Goal: Information Seeking & Learning: Learn about a topic

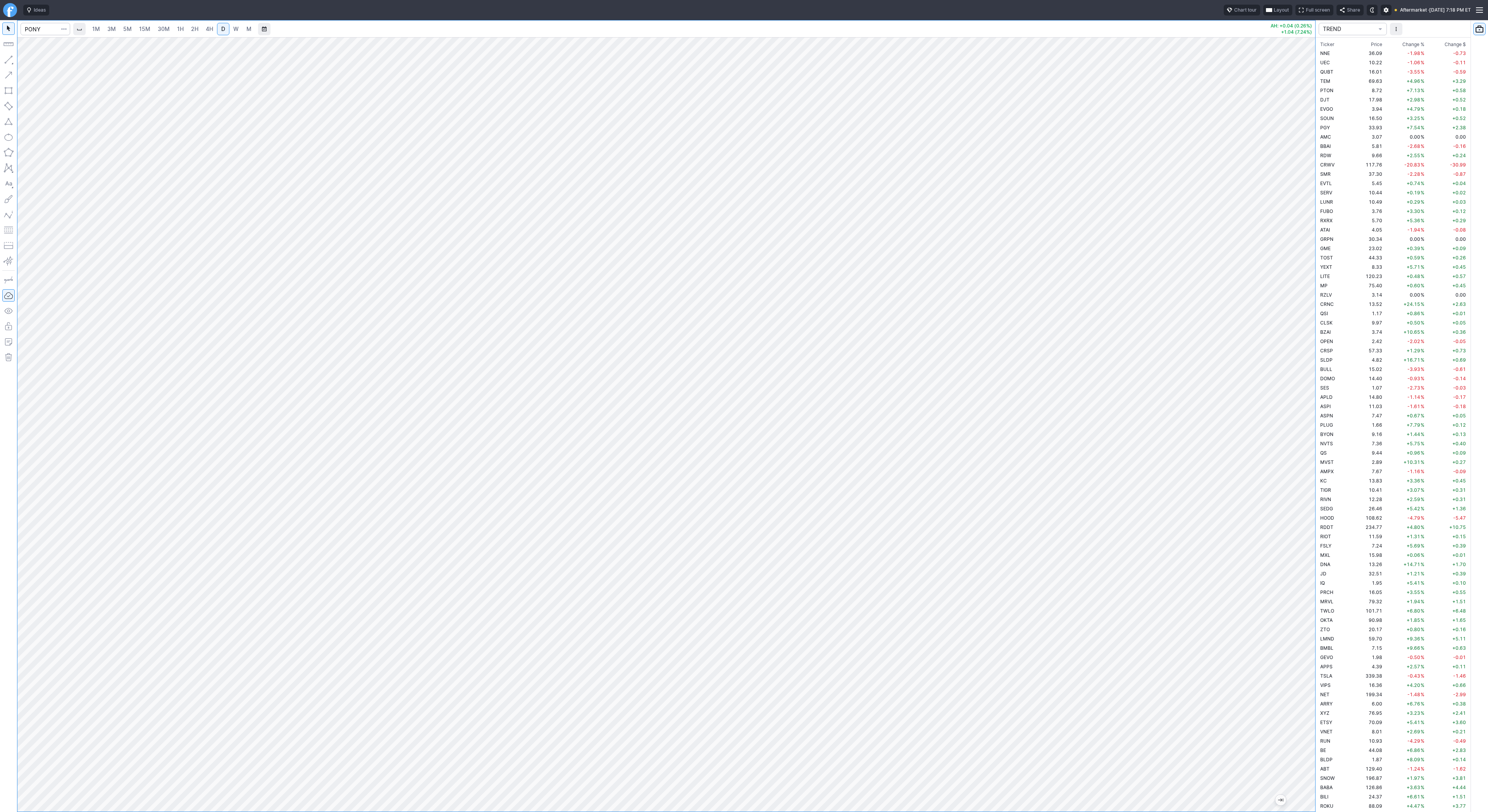
scroll to position [1422, 0]
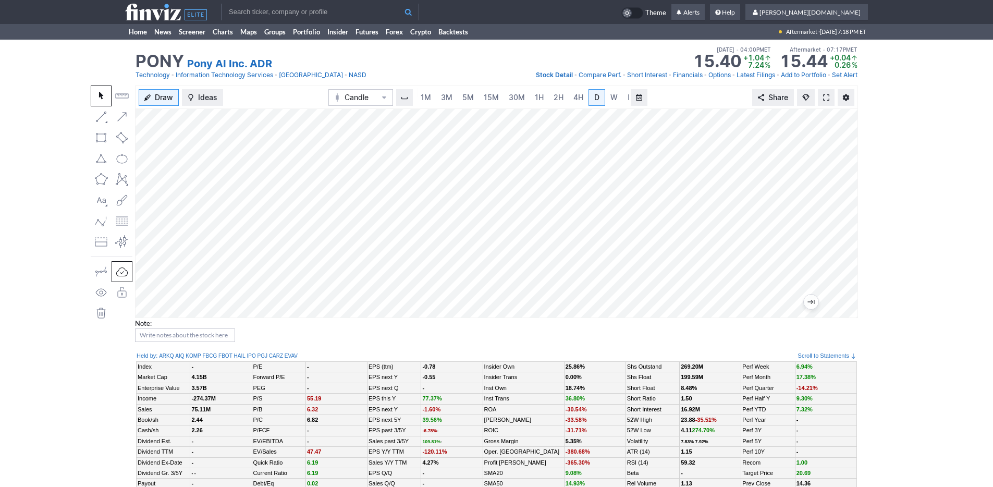
scroll to position [0, 10]
click at [436, 93] on span "3M" at bounding box center [436, 97] width 11 height 9
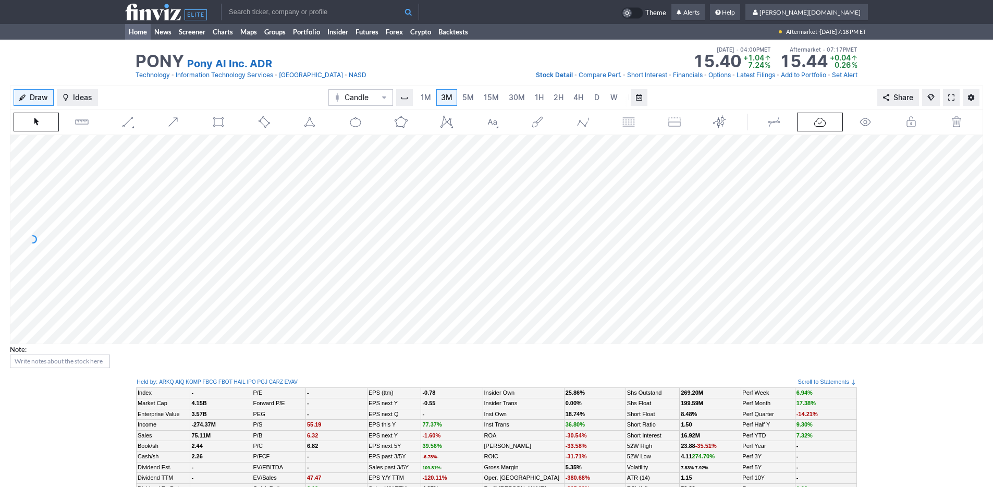
click at [138, 38] on link "Home" at bounding box center [138, 32] width 26 height 16
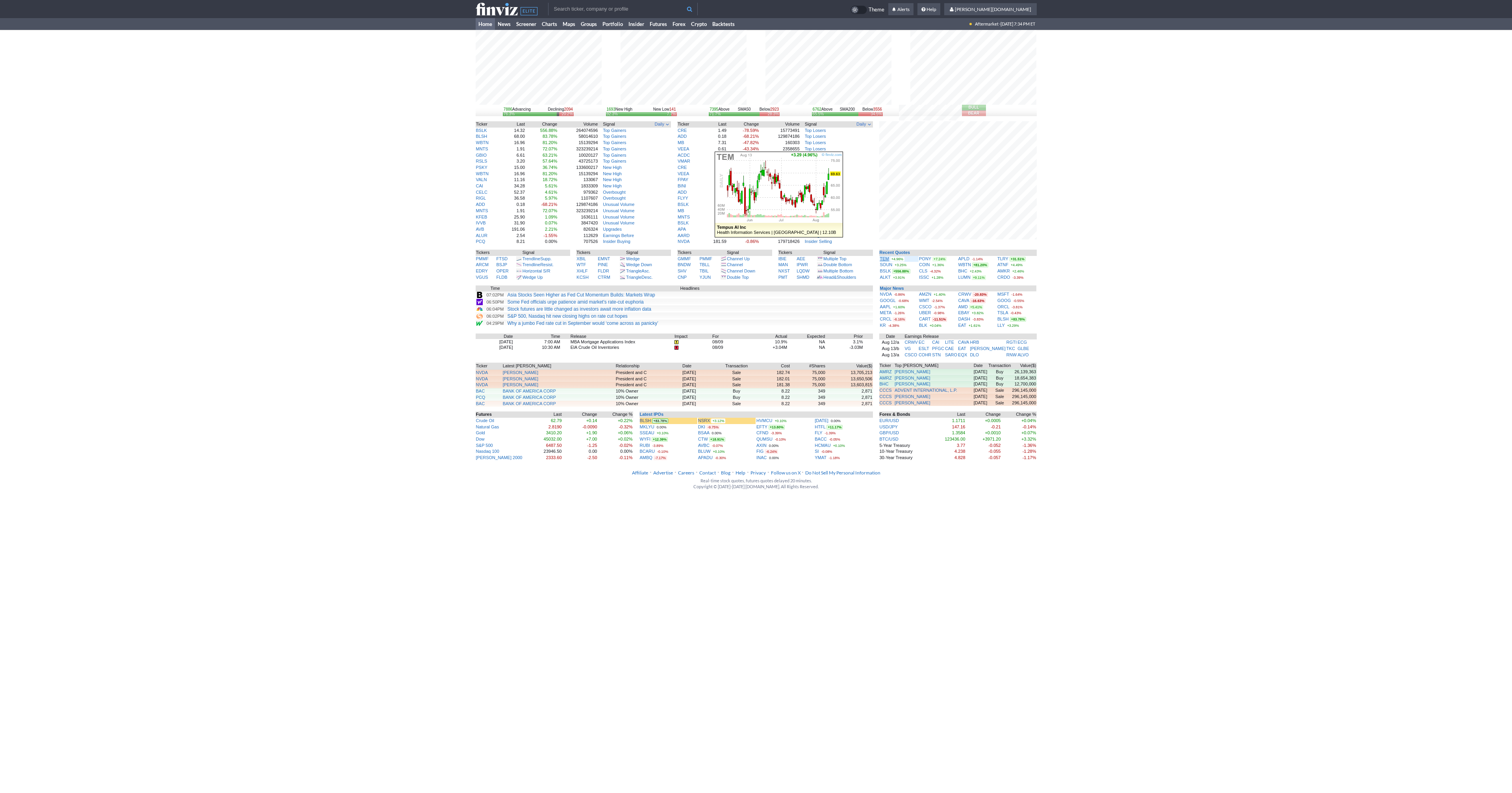
click at [884, 260] on link "TEM" at bounding box center [884, 258] width 9 height 5
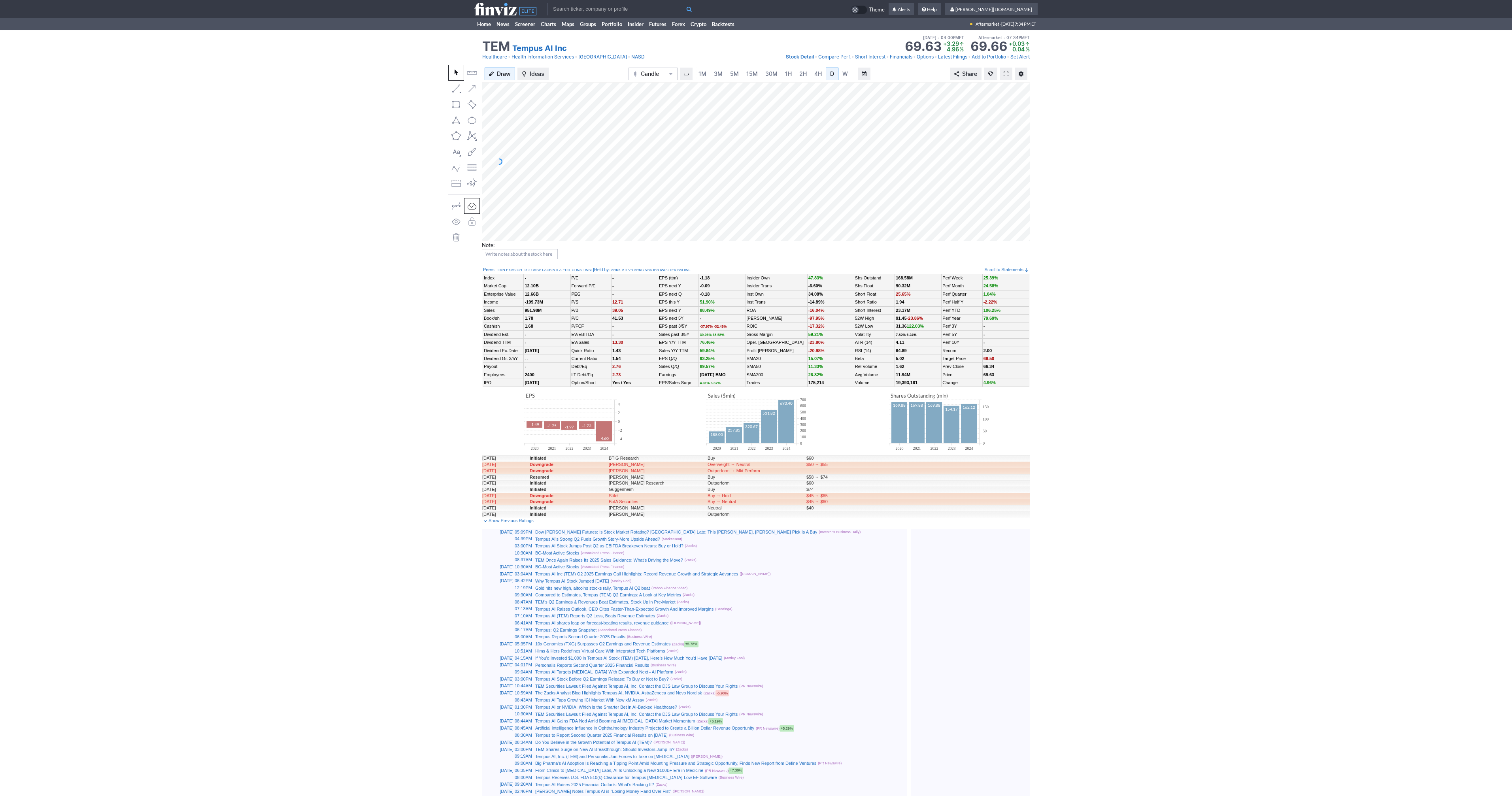
scroll to position [0, 8]
click at [1009, 77] on link at bounding box center [1005, 74] width 13 height 13
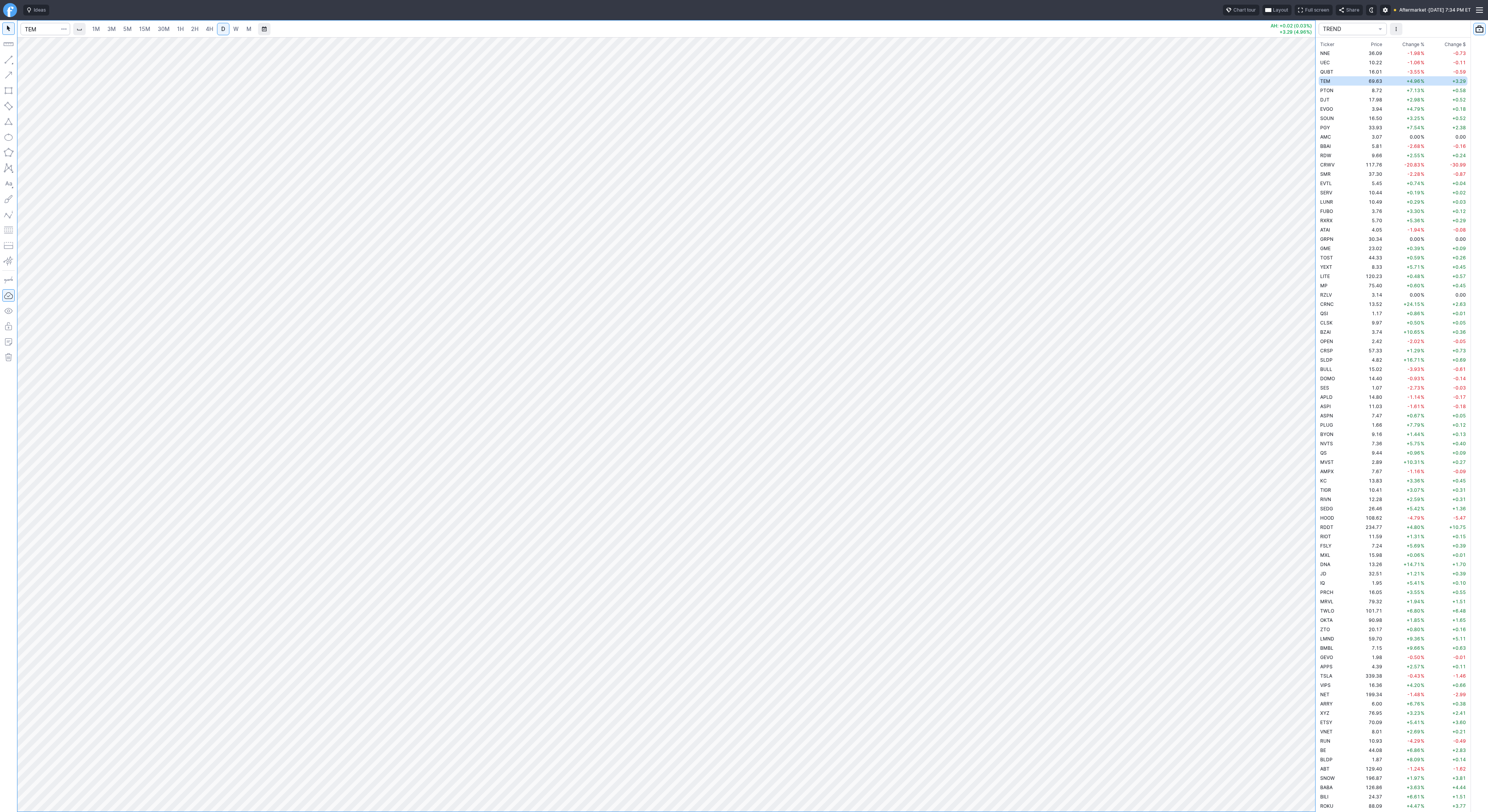
click at [179, 32] on span "1H" at bounding box center [180, 28] width 7 height 7
drag, startPoint x: 1308, startPoint y: 178, endPoint x: 1301, endPoint y: 282, distance: 104.2
click at [1317, 300] on div "1M 3M 5M 15M 30M 1H 2H 4H D W M AH: +0.02 (0.03%) +3.29 (4.96%) TREND Ticker Pr…" at bounding box center [744, 416] width 1488 height 792
click at [43, 26] on input "Search" at bounding box center [45, 29] width 50 height 13
type input "pony"
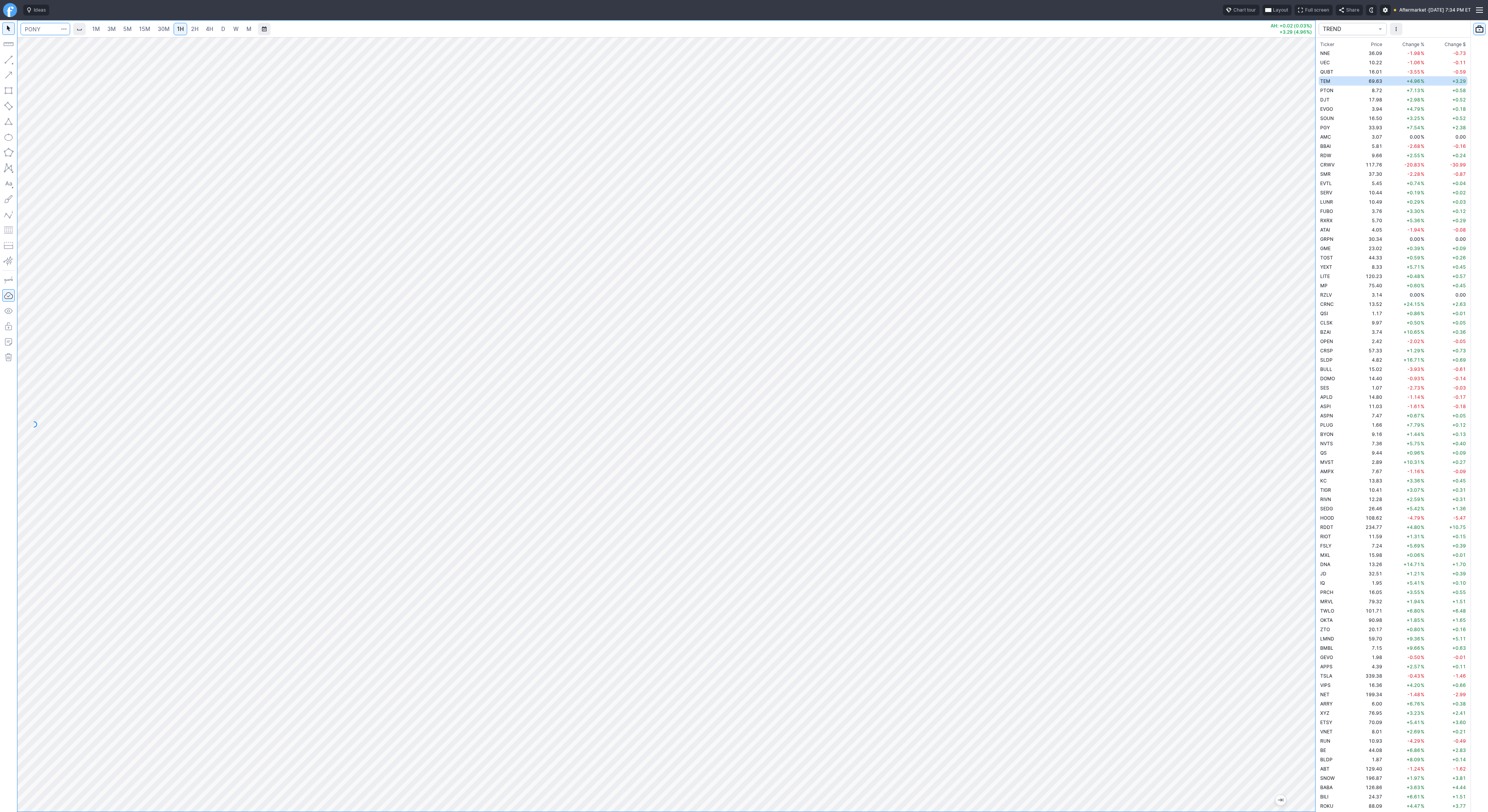
scroll to position [1422, 0]
drag, startPoint x: 1310, startPoint y: 211, endPoint x: 1313, endPoint y: 318, distance: 107.0
click at [1318, 328] on div "1M 3M 5M 15M 30M 1H 2H 4H D W M AH: +0.03 (0.19%) +1.04 (7.24%) TREND Ticker Pr…" at bounding box center [744, 416] width 1488 height 792
click at [32, 30] on input "Search" at bounding box center [45, 29] width 50 height 13
type input "crnc"
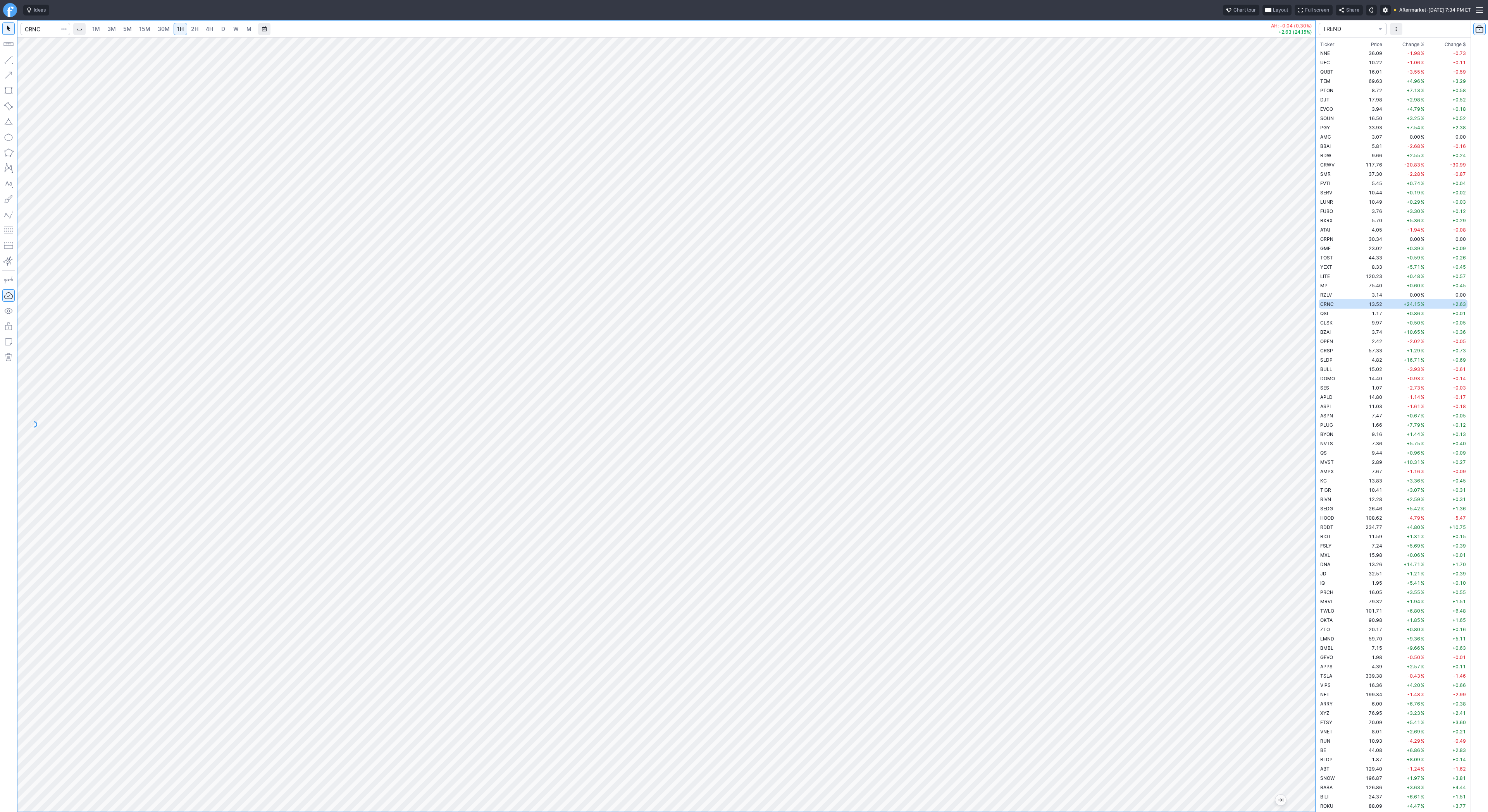
click at [210, 25] on span "4H" at bounding box center [210, 28] width 7 height 7
click at [224, 30] on span "D" at bounding box center [223, 29] width 5 height 7
click at [247, 28] on span "M" at bounding box center [249, 28] width 5 height 7
click at [200, 30] on link "2H" at bounding box center [194, 29] width 14 height 13
click at [225, 30] on link "D" at bounding box center [223, 29] width 13 height 13
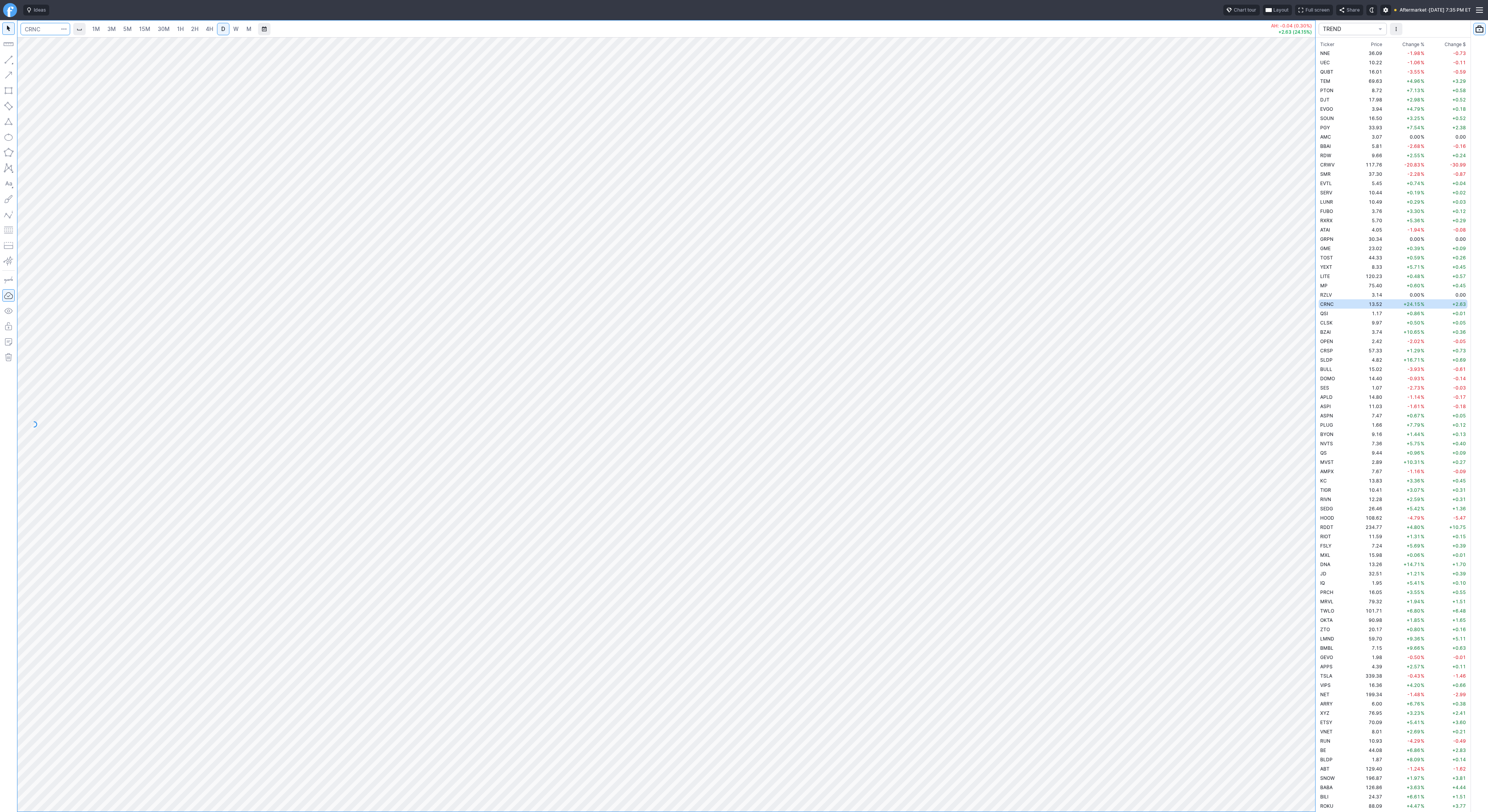
click at [27, 31] on input "Search" at bounding box center [45, 29] width 50 height 13
type input "pony"
click at [199, 29] on link "2H" at bounding box center [194, 29] width 14 height 13
drag, startPoint x: 1309, startPoint y: 250, endPoint x: 1304, endPoint y: 297, distance: 47.3
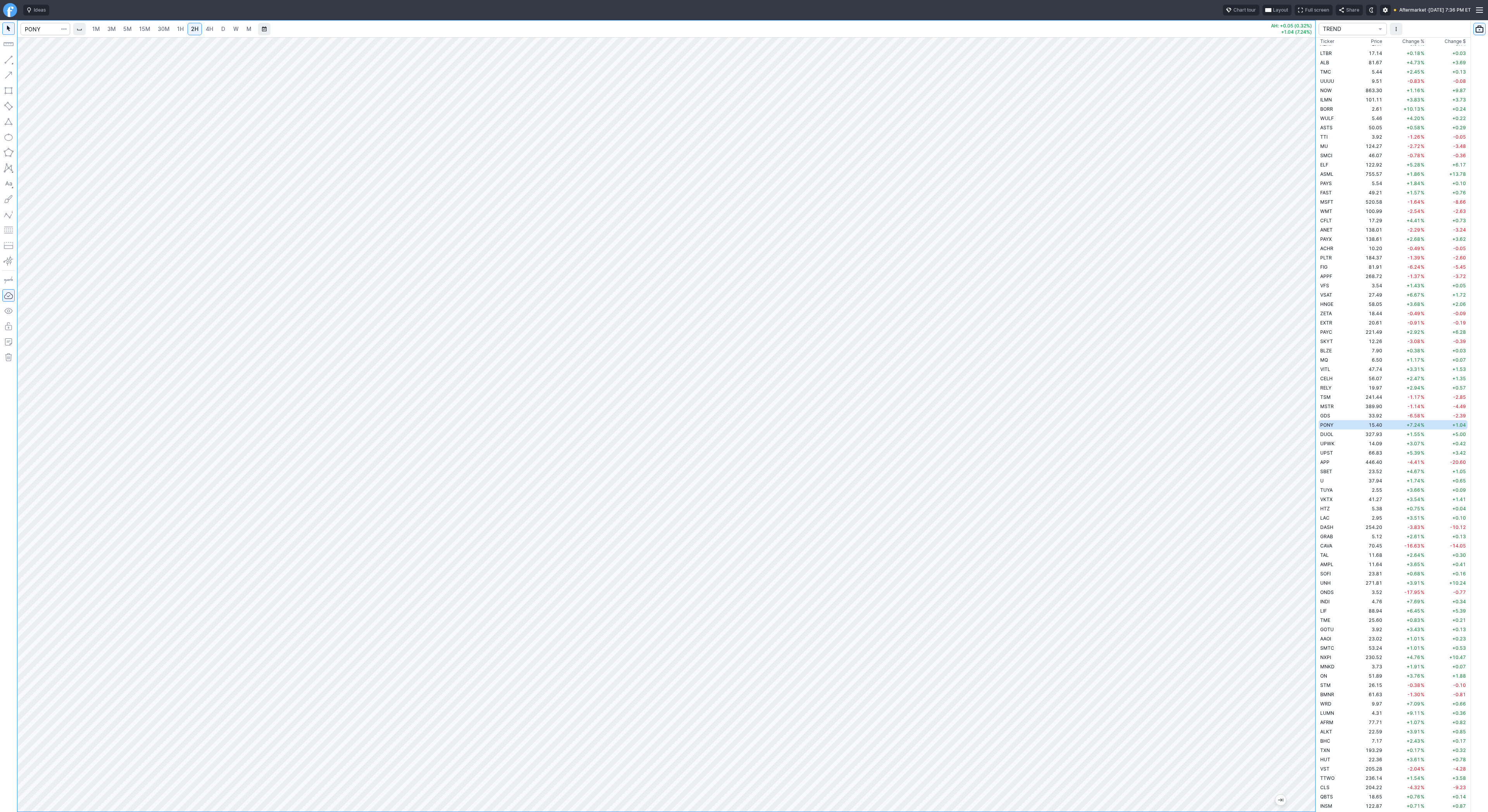
click at [1313, 312] on div at bounding box center [1307, 422] width 16 height 755
click at [221, 28] on span "D" at bounding box center [223, 28] width 4 height 7
drag, startPoint x: 1310, startPoint y: 157, endPoint x: 1298, endPoint y: 446, distance: 289.2
click at [1333, 502] on div "1M 3M 5M 15M 30M 1H 2H 4H D W M AH: +0.05 (0.32%) +1.04 (7.24%) TREND Ticker Pr…" at bounding box center [744, 416] width 1488 height 792
drag, startPoint x: 10, startPoint y: 59, endPoint x: 22, endPoint y: 86, distance: 29.5
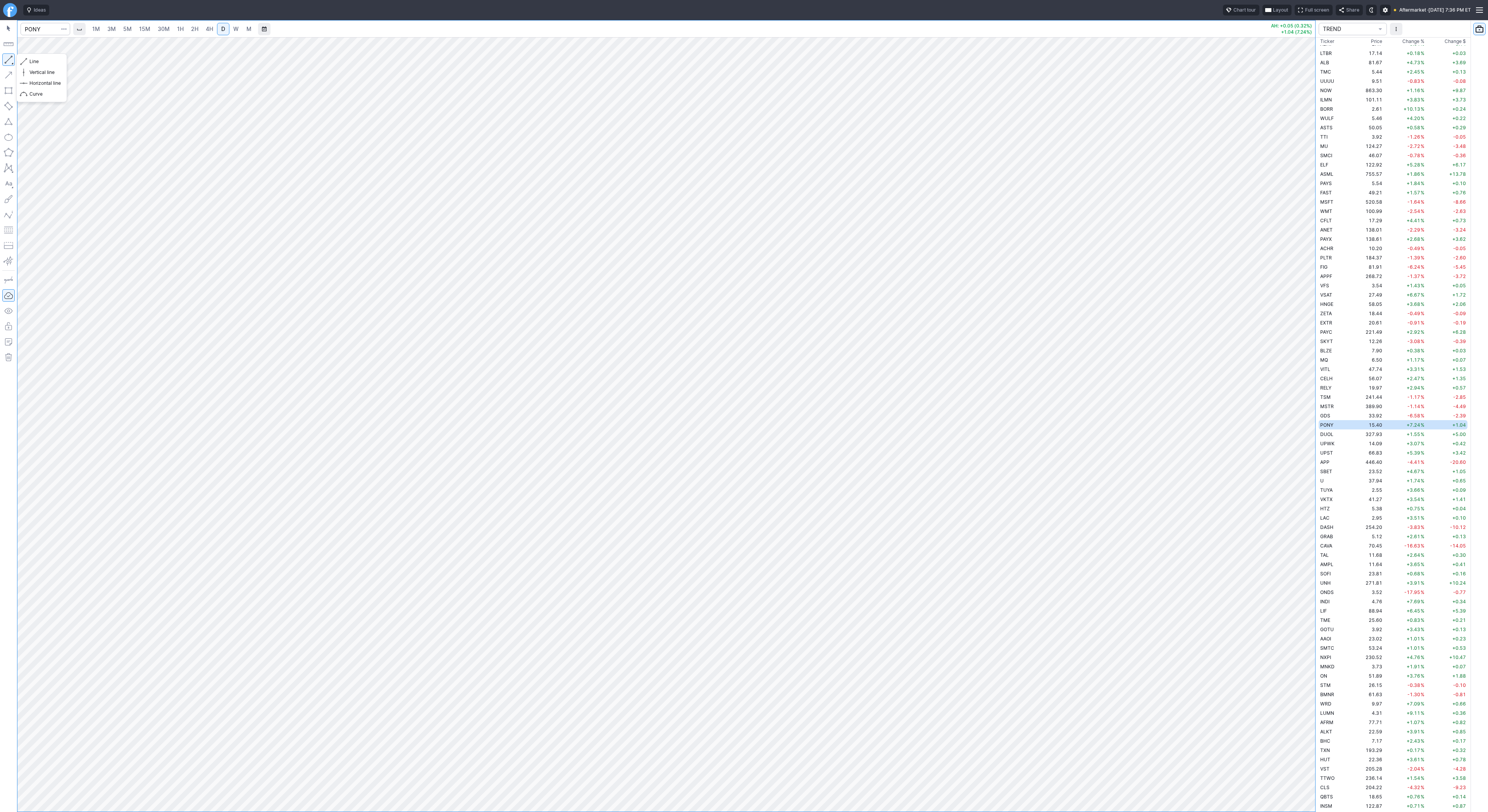
click at [10, 60] on button "button" at bounding box center [8, 59] width 13 height 13
drag, startPoint x: 1309, startPoint y: 474, endPoint x: 1307, endPoint y: 594, distance: 120.0
click at [1307, 594] on div at bounding box center [1307, 422] width 16 height 755
click at [1409, 39] on span "Change %" at bounding box center [1414, 42] width 22 height 7
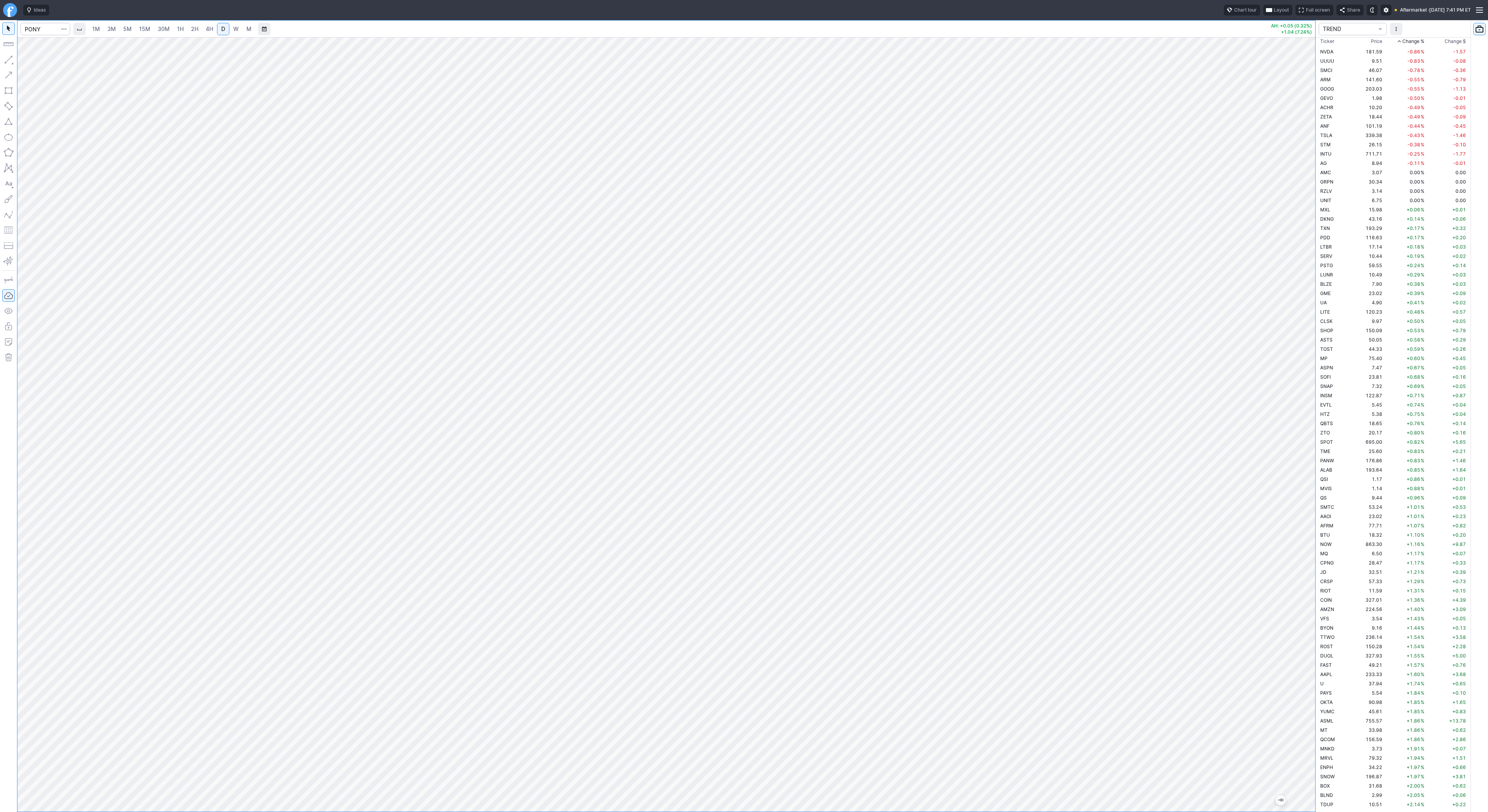
click at [1409, 39] on span "Change %" at bounding box center [1414, 42] width 22 height 7
click at [1345, 52] on td "TLRY" at bounding box center [1334, 53] width 31 height 10
click at [230, 32] on link "W" at bounding box center [236, 29] width 13 height 13
click at [221, 25] on span "D" at bounding box center [223, 29] width 5 height 7
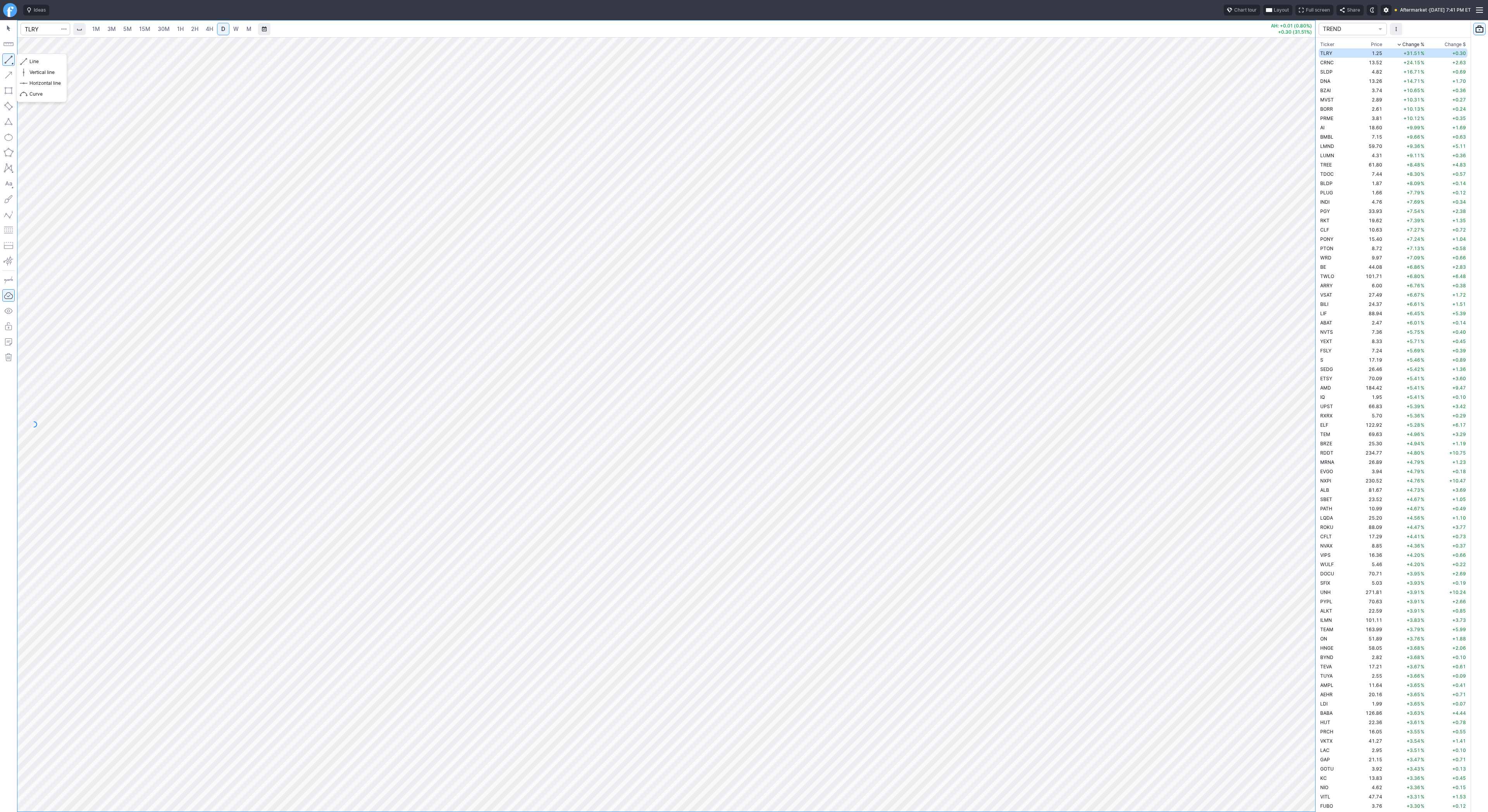
drag, startPoint x: 6, startPoint y: 55, endPoint x: 8, endPoint y: 79, distance: 24.1
click at [5, 58] on button "button" at bounding box center [8, 59] width 13 height 13
click at [10, 64] on button "button" at bounding box center [8, 59] width 13 height 13
click at [7, 56] on button "button" at bounding box center [8, 59] width 13 height 13
click at [35, 62] on div "Line Vertical line Horizontal line Curve" at bounding box center [42, 78] width 51 height 49
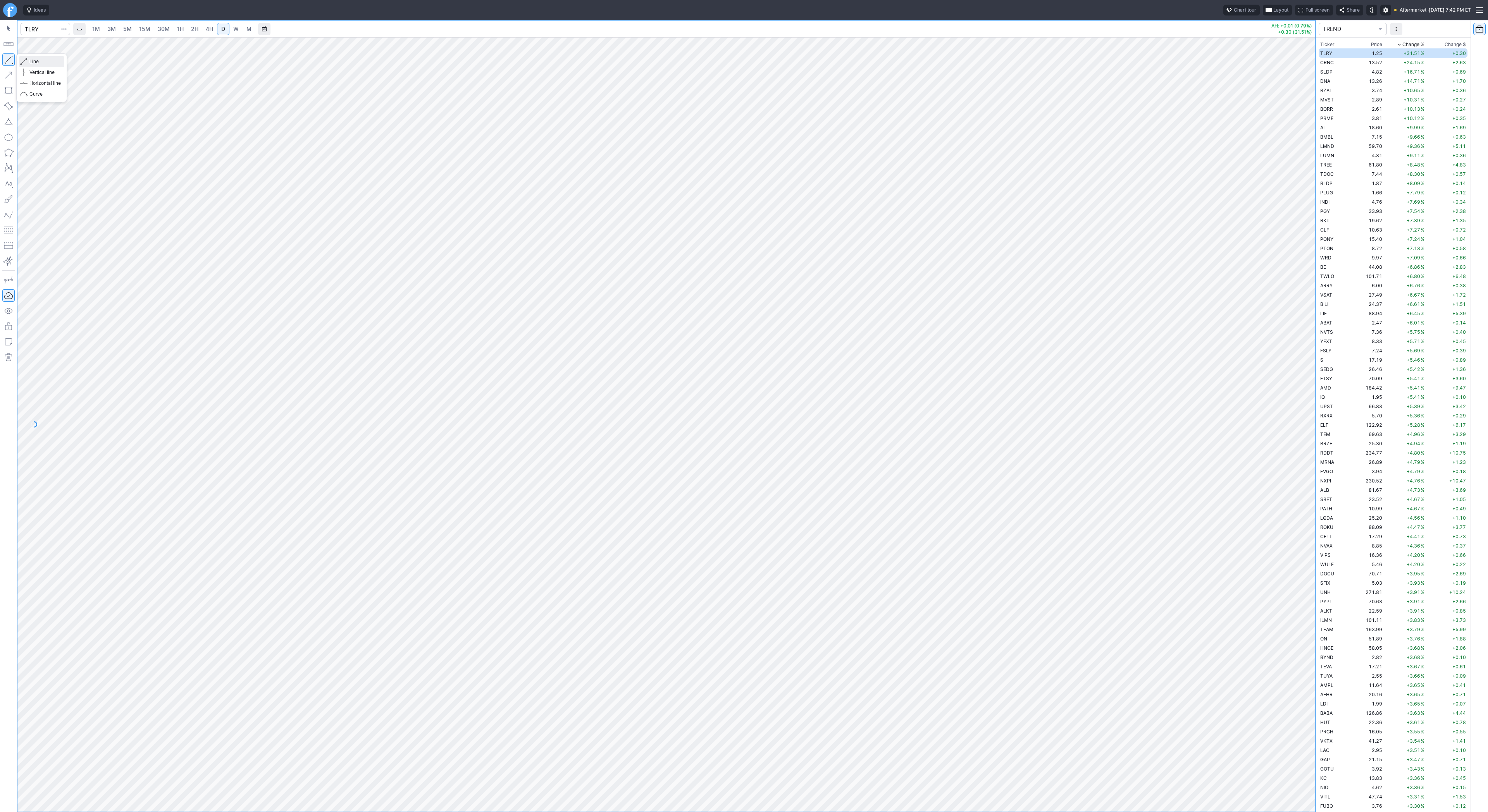
click at [32, 62] on span "Line" at bounding box center [45, 62] width 31 height 7
click at [30, 59] on span "Line" at bounding box center [45, 62] width 31 height 7
click at [1354, 704] on div "1M 3M 5M 15M 30M 1H 2H 4H D W M AH: +0.01 (0.79%) +0.30 (31.51%) TREND Ticker P…" at bounding box center [744, 416] width 1488 height 792
click at [231, 30] on link "W" at bounding box center [236, 29] width 13 height 13
click at [49, 33] on input "Search" at bounding box center [45, 29] width 50 height 13
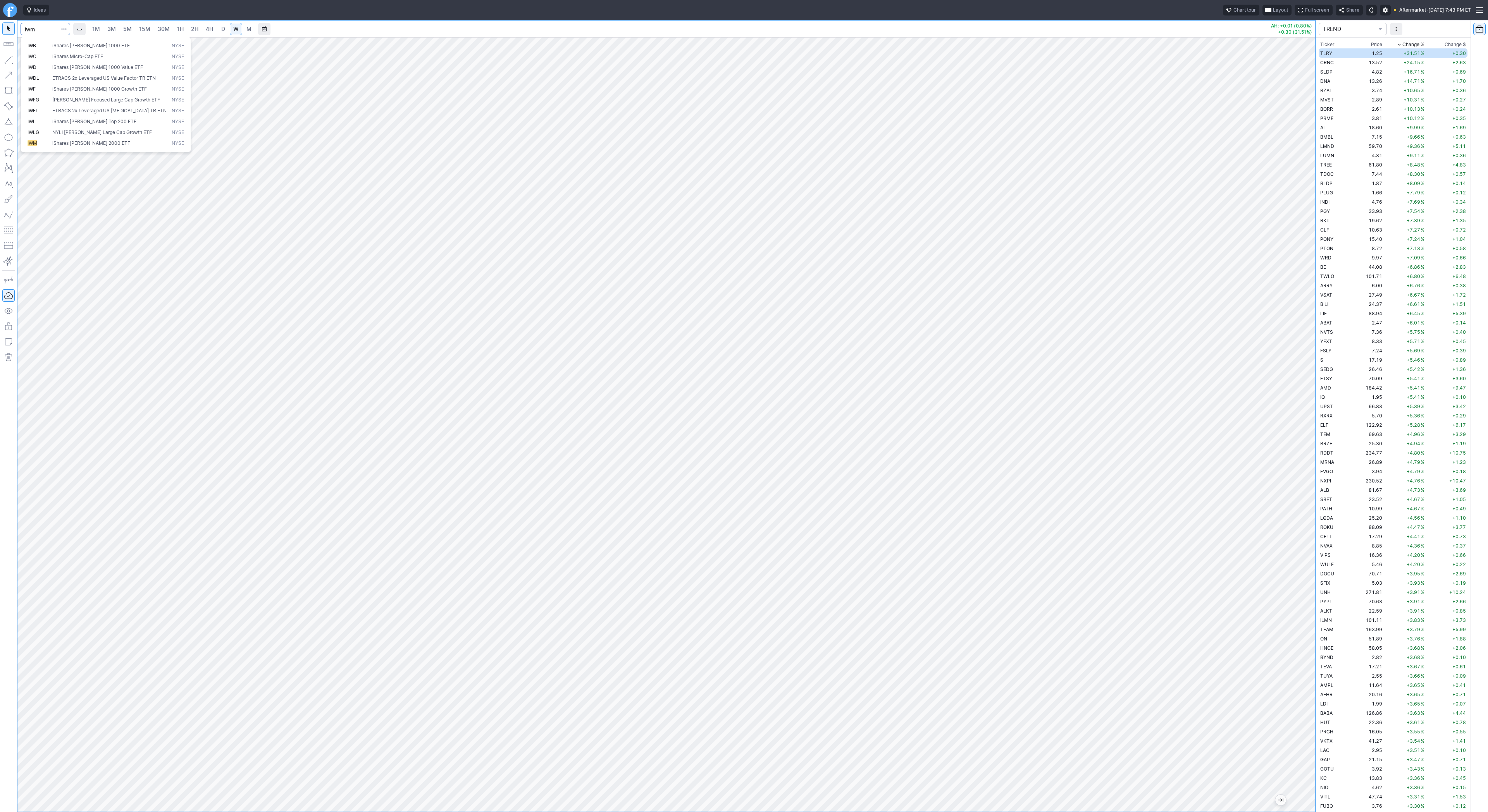
type input "iwm"
click at [0, 108] on html "Ideas Chart tour Layout Full screen Share Aftermarket · Wed AUG 13 2025 7:43 PM…" at bounding box center [744, 406] width 1488 height 812
click at [1477, 29] on button "Portfolio watchlist" at bounding box center [1479, 29] width 13 height 13
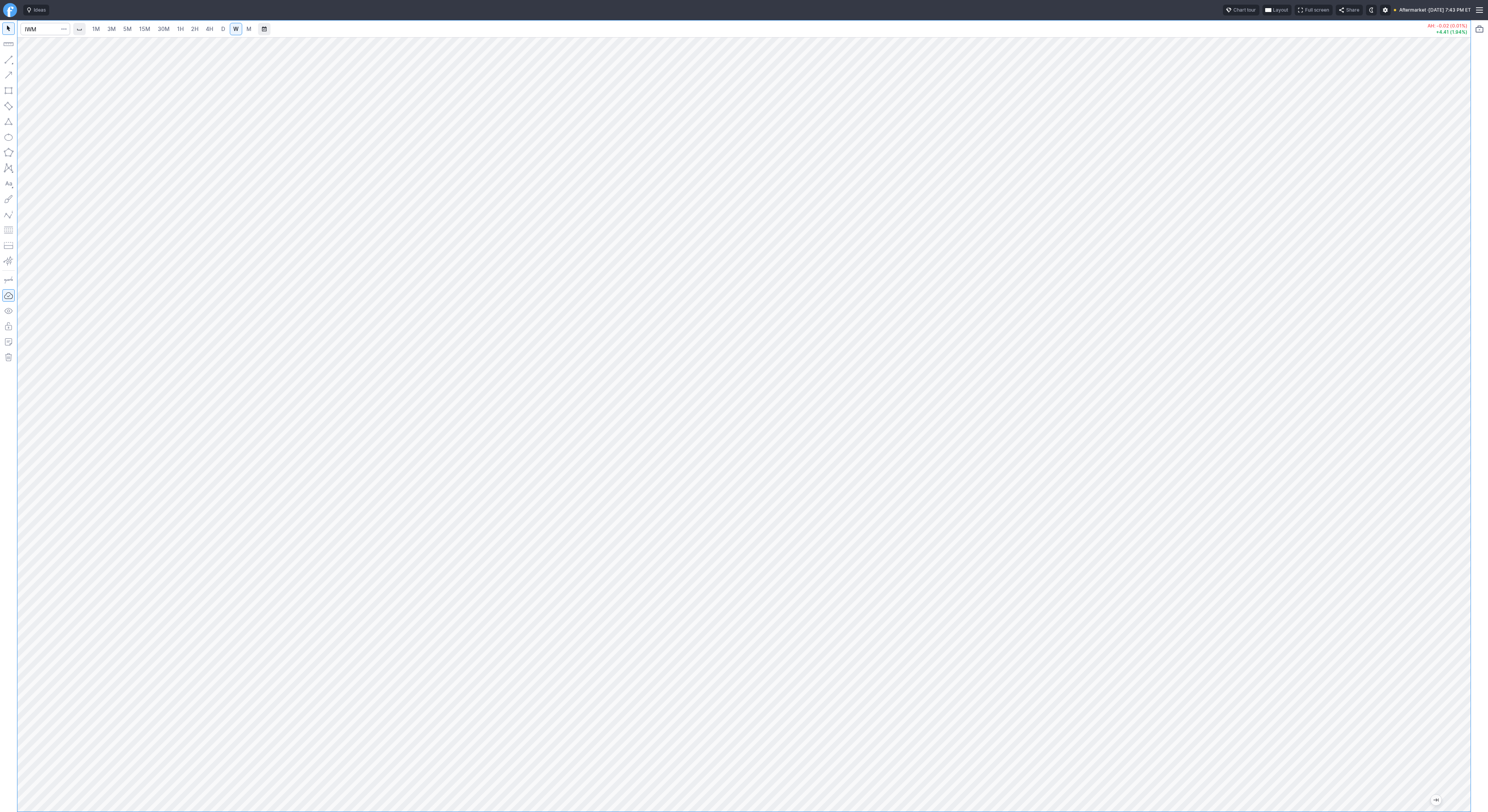
drag, startPoint x: 1461, startPoint y: 153, endPoint x: 1479, endPoint y: 302, distance: 150.1
click at [1479, 302] on div "1M 3M 5M 15M 30M 1H 2H 4H D W M AH: -0.02 (0.01%) +4.41 (1.94%)" at bounding box center [744, 416] width 1488 height 792
click at [35, 62] on span "Line" at bounding box center [45, 62] width 31 height 7
drag, startPoint x: 13, startPoint y: 54, endPoint x: 10, endPoint y: 59, distance: 5.8
click at [12, 55] on button "button" at bounding box center [8, 59] width 13 height 13
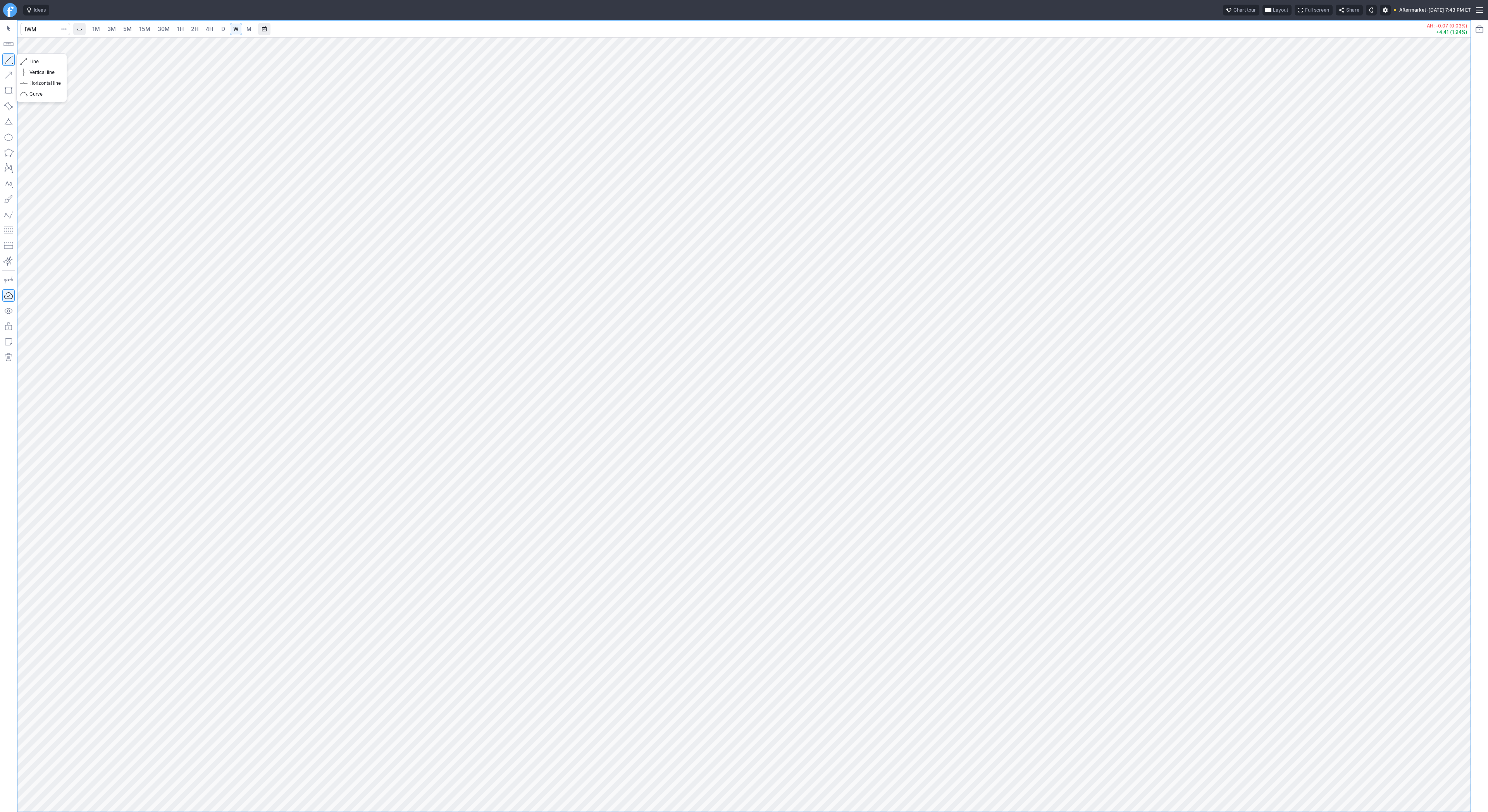
click at [13, 58] on button "button" at bounding box center [8, 59] width 13 height 13
click at [7, 56] on button "button" at bounding box center [8, 59] width 13 height 13
drag, startPoint x: 11, startPoint y: 56, endPoint x: 39, endPoint y: 88, distance: 42.5
click at [11, 56] on button "button" at bounding box center [8, 59] width 13 height 13
click at [34, 67] on div "Line Vertical line Horizontal line Curve" at bounding box center [42, 78] width 45 height 43
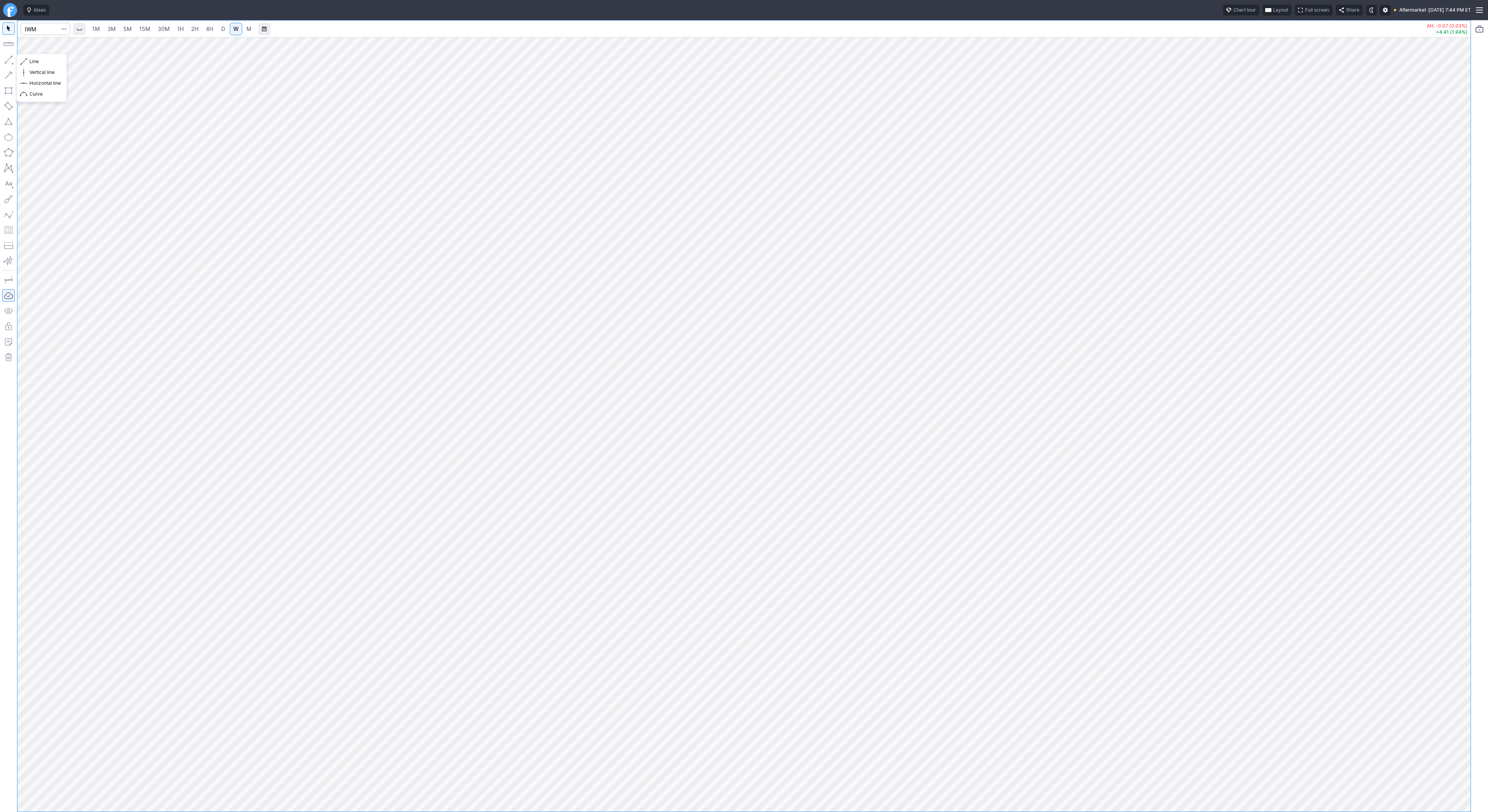
click at [7, 57] on button "button" at bounding box center [8, 59] width 13 height 13
click at [7, 60] on button "button" at bounding box center [8, 59] width 13 height 13
click at [10, 58] on button "button" at bounding box center [8, 59] width 13 height 13
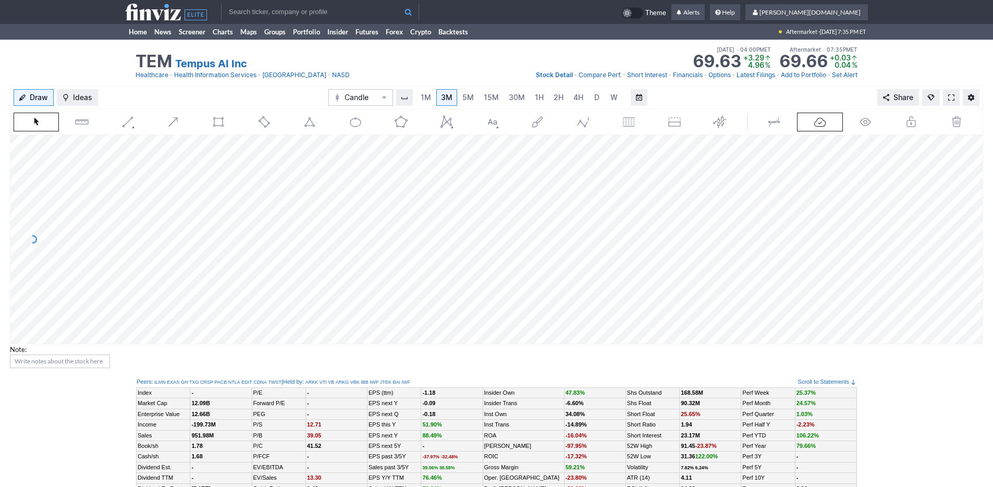
click at [238, 17] on input "text" at bounding box center [320, 12] width 198 height 17
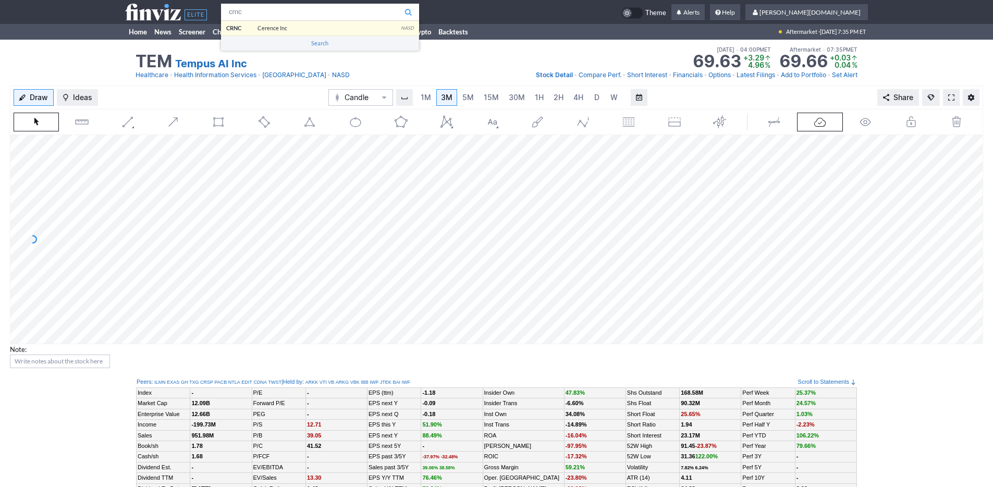
type input "crnc"
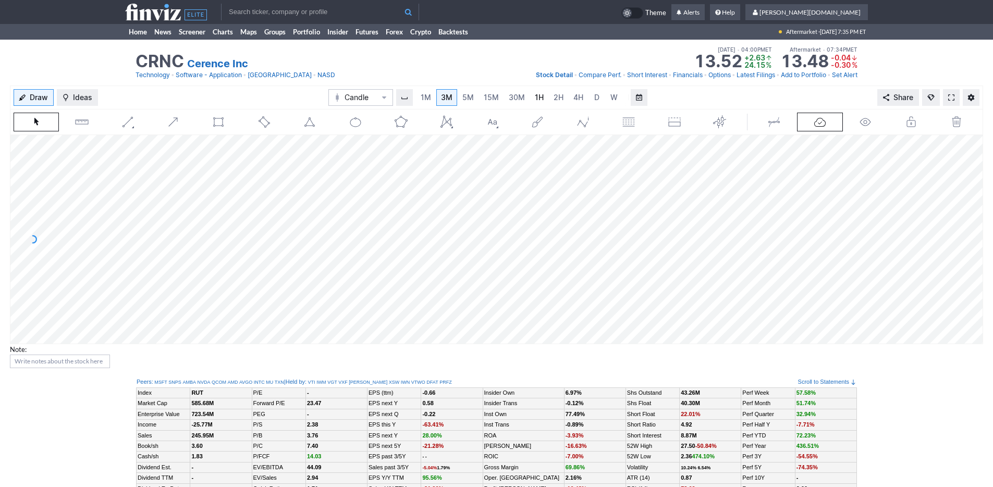
click at [531, 93] on link "1H" at bounding box center [539, 97] width 18 height 17
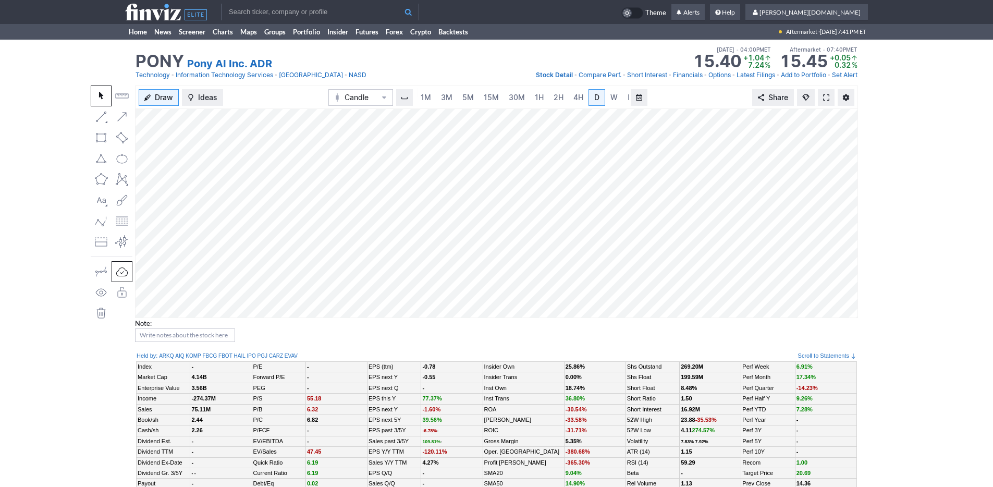
scroll to position [0, 10]
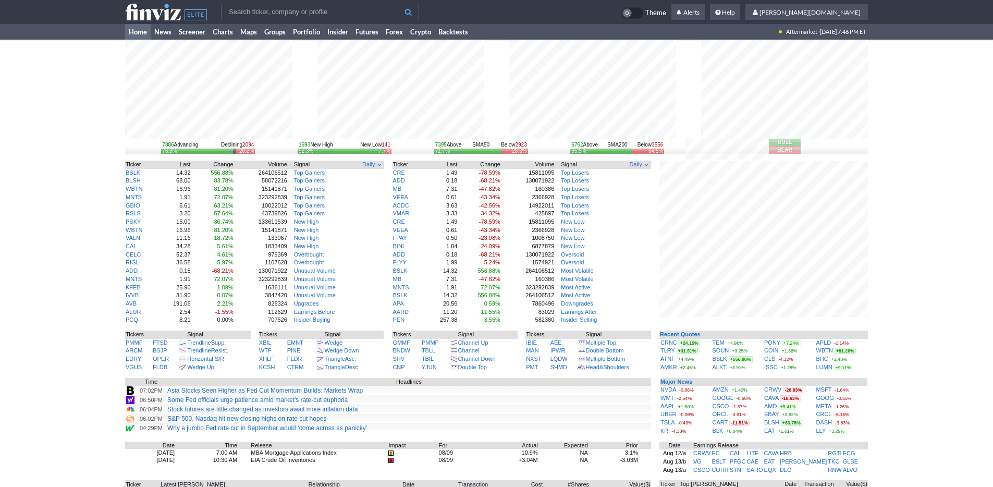
click at [359, 9] on input "text" at bounding box center [320, 12] width 198 height 17
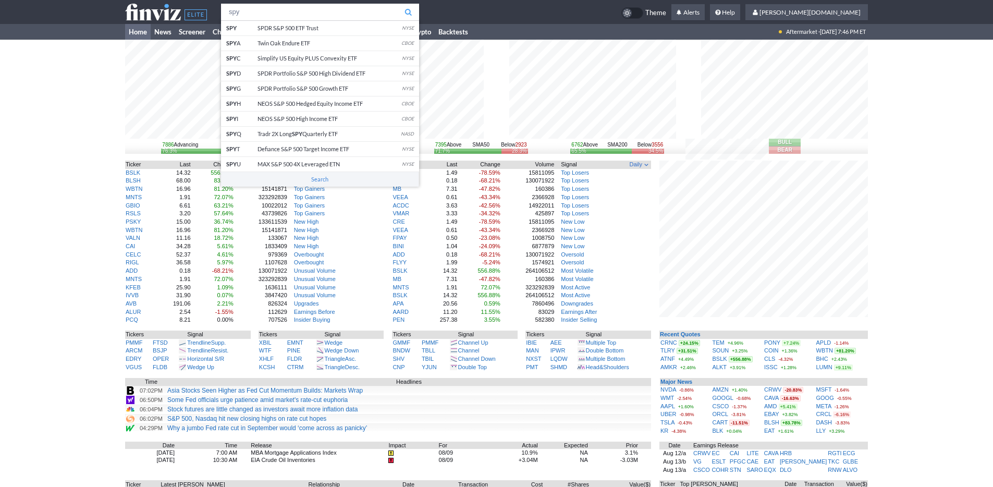
type input "spy"
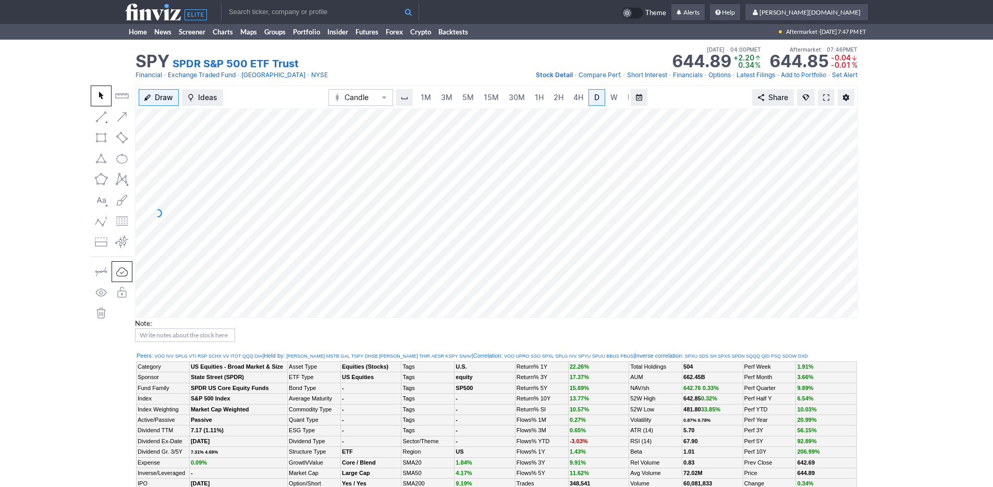
scroll to position [0, 10]
click at [827, 93] on span at bounding box center [826, 97] width 6 height 8
click at [139, 30] on link "Home" at bounding box center [138, 32] width 26 height 16
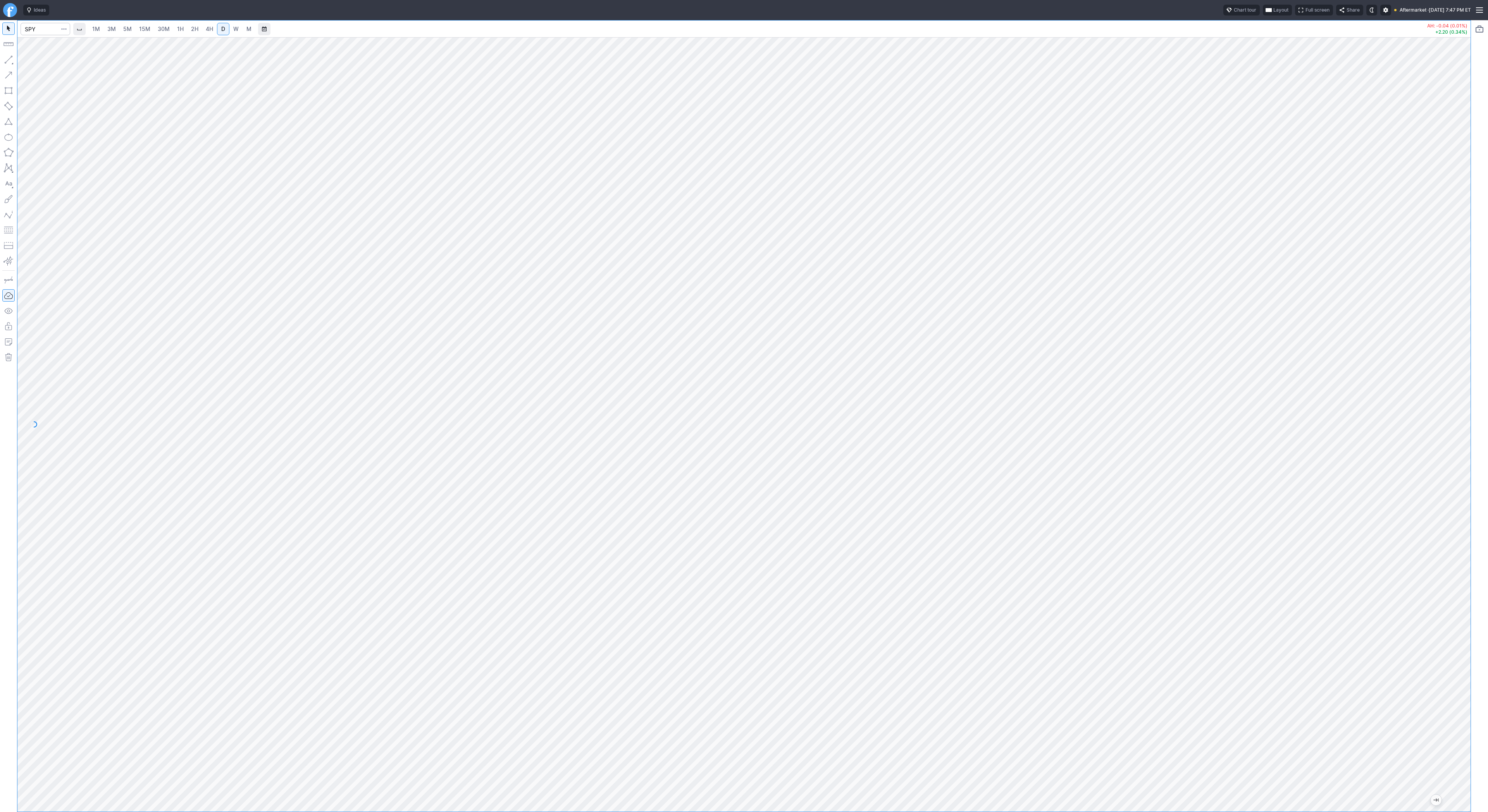
drag, startPoint x: 1462, startPoint y: 250, endPoint x: 1460, endPoint y: 308, distance: 58.0
click at [1460, 308] on div at bounding box center [1462, 422] width 16 height 755
click at [36, 25] on input "Search" at bounding box center [45, 29] width 50 height 13
type input "tem"
click at [233, 25] on span "W" at bounding box center [236, 29] width 5 height 7
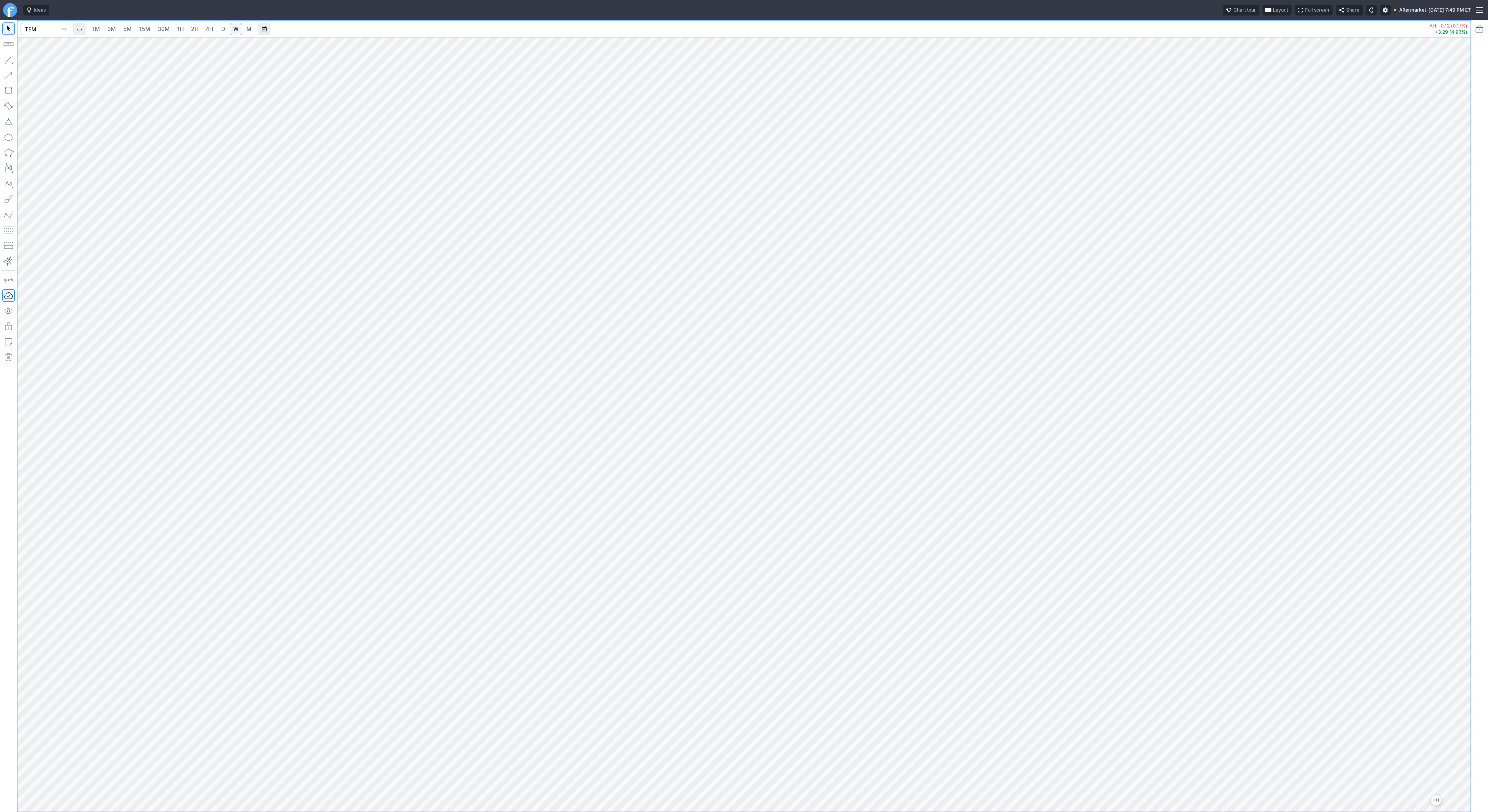
click at [221, 25] on span "D" at bounding box center [223, 28] width 4 height 7
drag, startPoint x: 1465, startPoint y: 252, endPoint x: 1463, endPoint y: 480, distance: 228.0
click at [1463, 480] on div at bounding box center [1462, 422] width 16 height 755
click at [1454, 490] on div at bounding box center [1462, 422] width 16 height 755
click at [48, 29] on input "Search" at bounding box center [45, 29] width 50 height 13
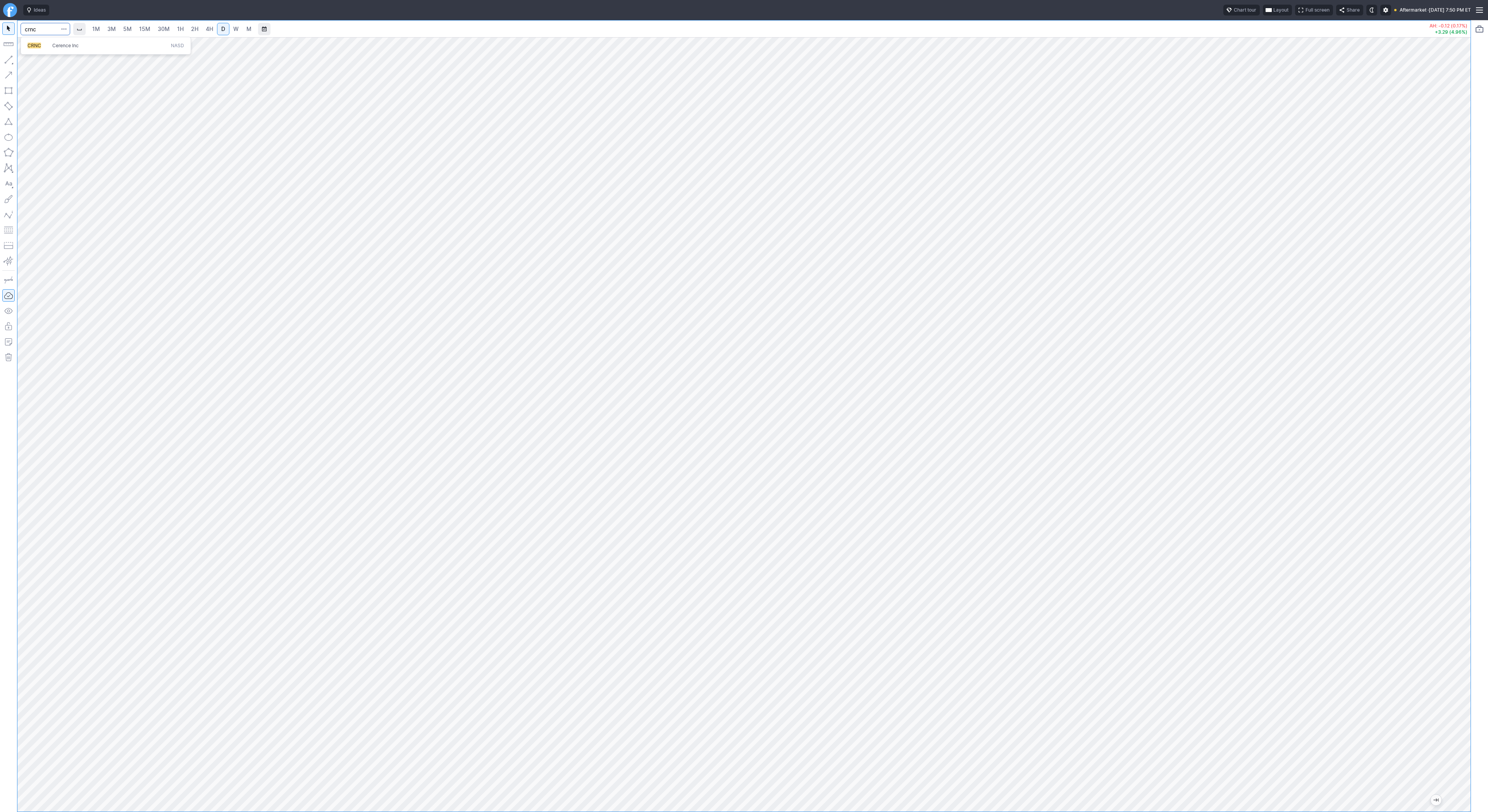
type input "crnc"
click at [234, 25] on link "W" at bounding box center [236, 29] width 13 height 13
drag, startPoint x: 1461, startPoint y: 596, endPoint x: 1487, endPoint y: 372, distance: 225.5
click at [1487, 372] on div "1M 3M 5M 15M 30M 1H 2H 4H D W M AH: -0.03 (0.22%) +2.63 (24.15%)" at bounding box center [744, 416] width 1488 height 792
click at [42, 62] on span "Line" at bounding box center [45, 62] width 31 height 7
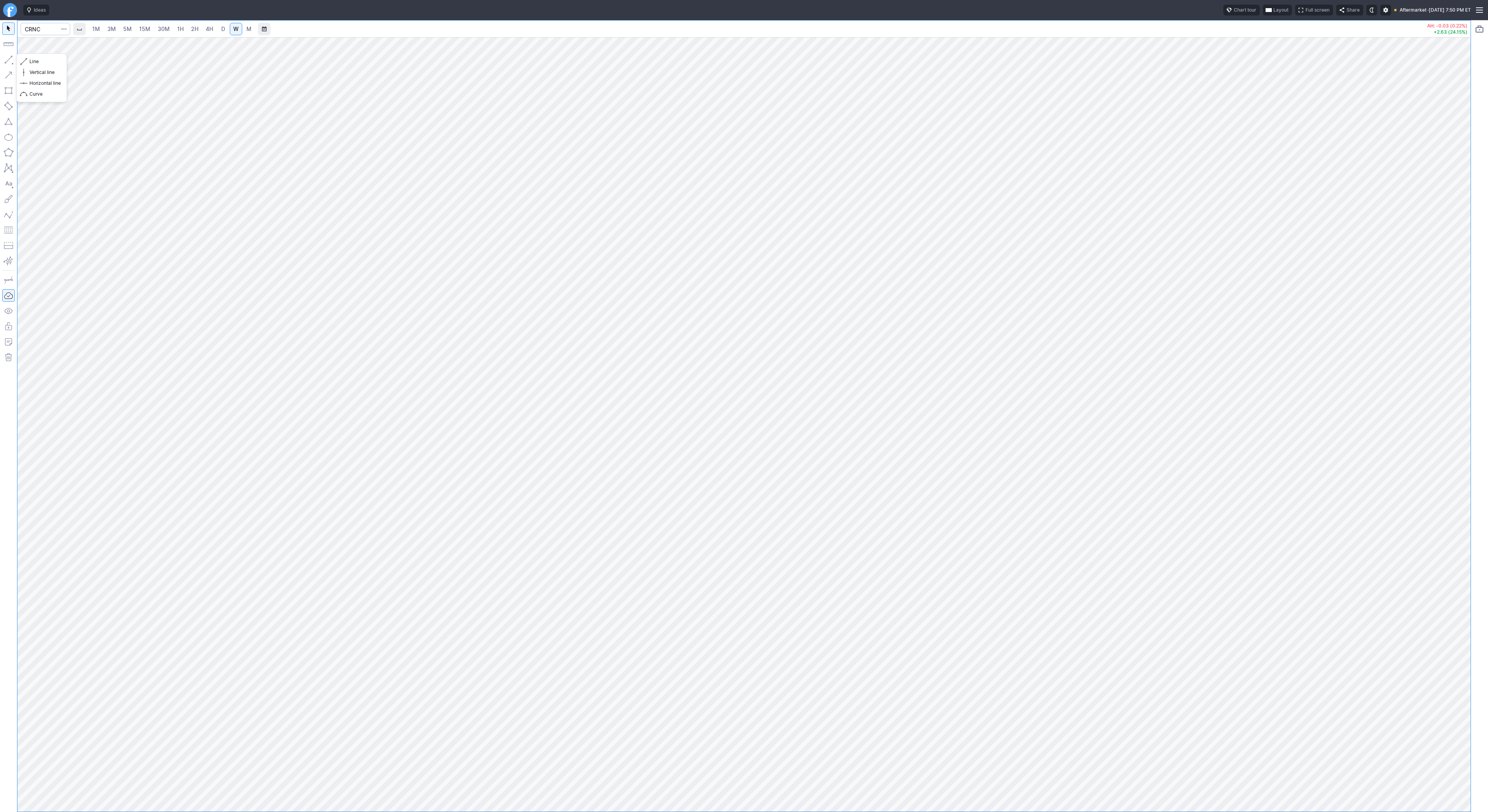
click at [10, 60] on button "button" at bounding box center [8, 59] width 13 height 13
click at [8, 62] on button "button" at bounding box center [8, 59] width 13 height 13
click at [10, 60] on button "button" at bounding box center [8, 59] width 13 height 13
click at [7, 62] on button "button" at bounding box center [8, 59] width 13 height 13
click at [39, 30] on input "Search" at bounding box center [45, 29] width 50 height 13
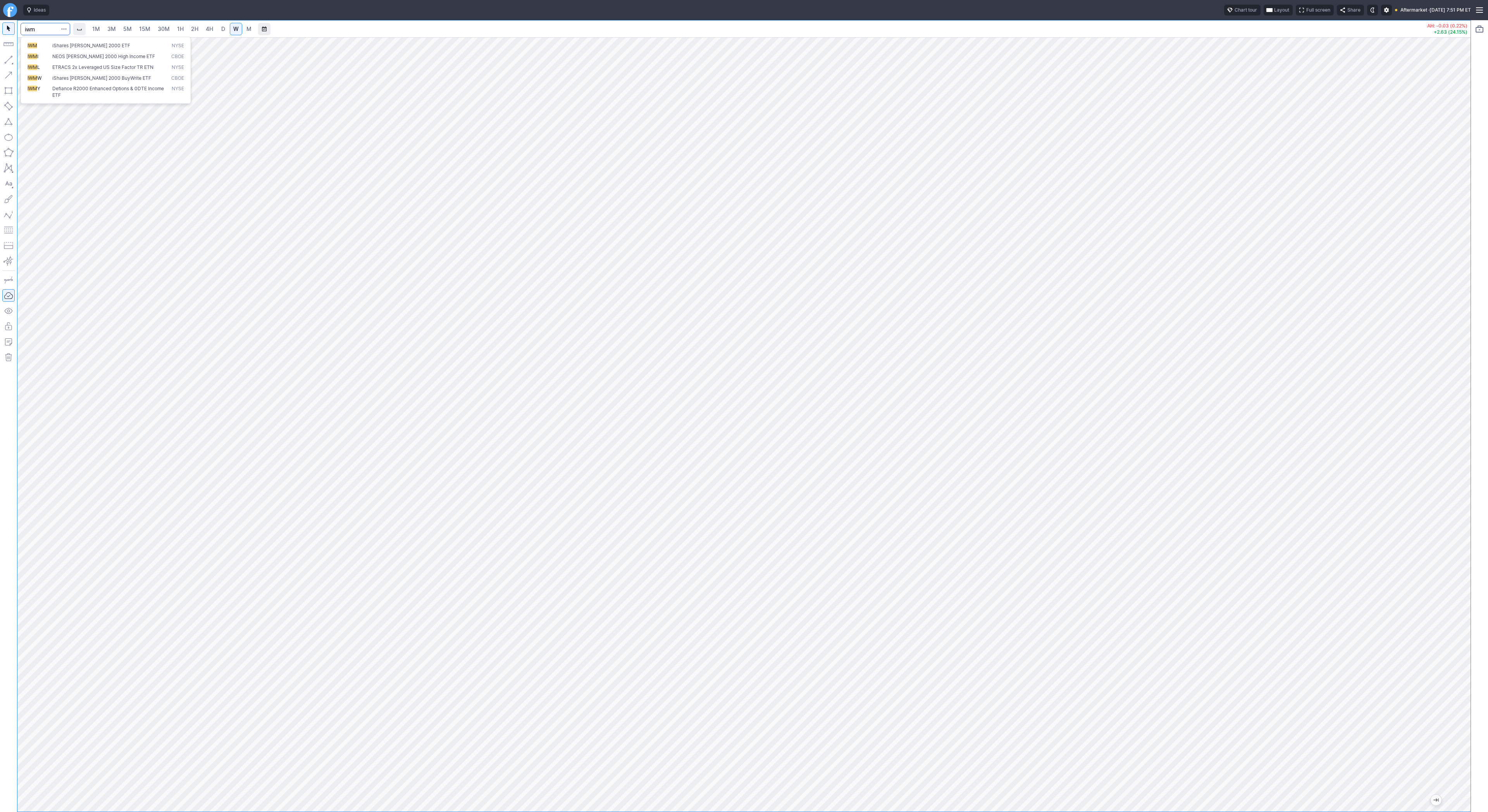
type input "iwm"
click at [181, 28] on span "1H" at bounding box center [180, 28] width 7 height 7
drag, startPoint x: 1464, startPoint y: 244, endPoint x: 1454, endPoint y: 562, distance: 318.2
click at [1456, 585] on div at bounding box center [1462, 422] width 16 height 755
drag, startPoint x: 37, startPoint y: 62, endPoint x: 47, endPoint y: 76, distance: 17.2
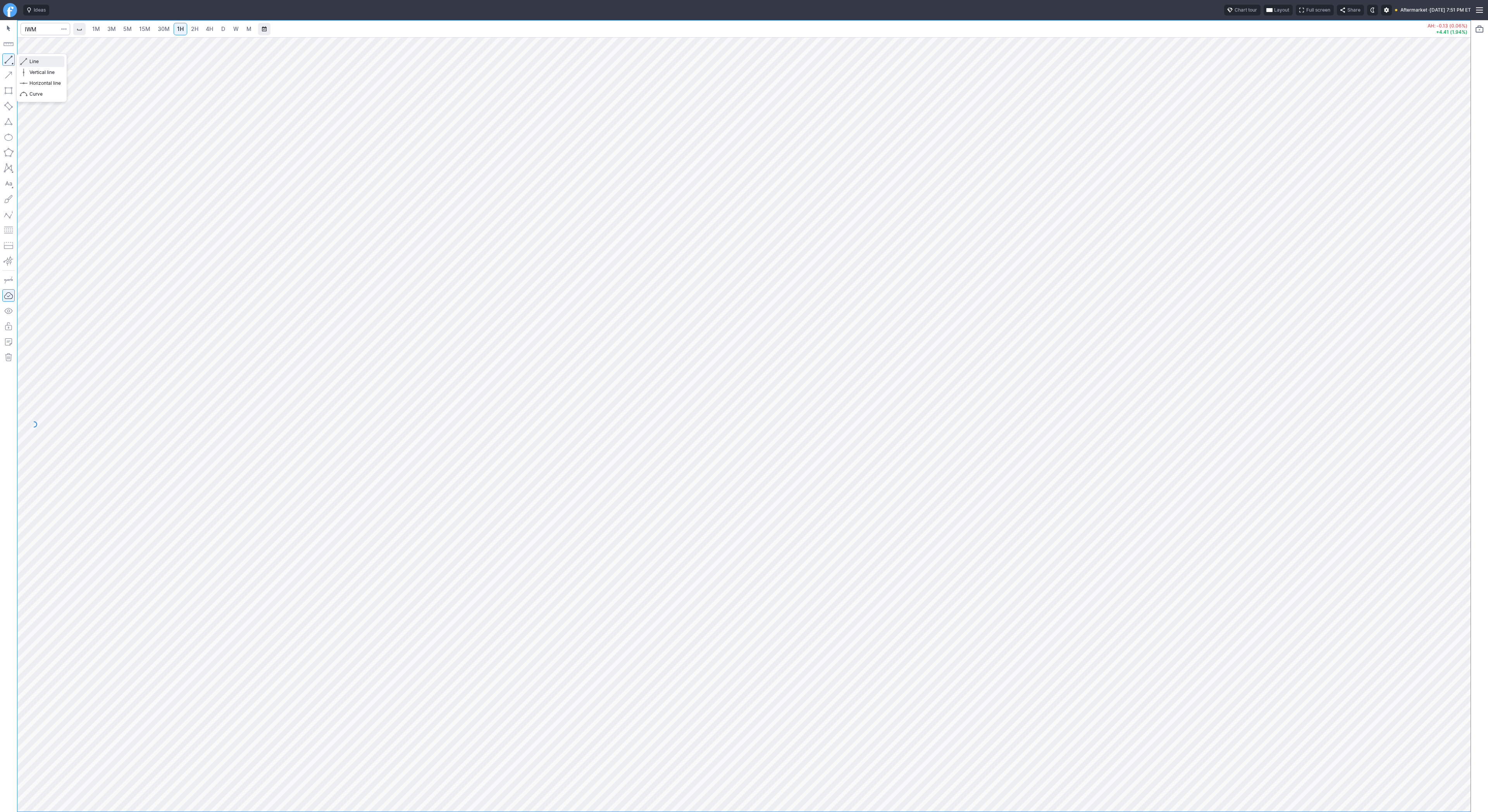
click at [38, 62] on span "Line" at bounding box center [45, 62] width 31 height 7
click at [45, 30] on input "Search" at bounding box center [45, 29] width 50 height 13
type input "pony"
click at [203, 27] on link "4H" at bounding box center [209, 29] width 14 height 13
drag, startPoint x: 1463, startPoint y: 193, endPoint x: 1483, endPoint y: 421, distance: 228.9
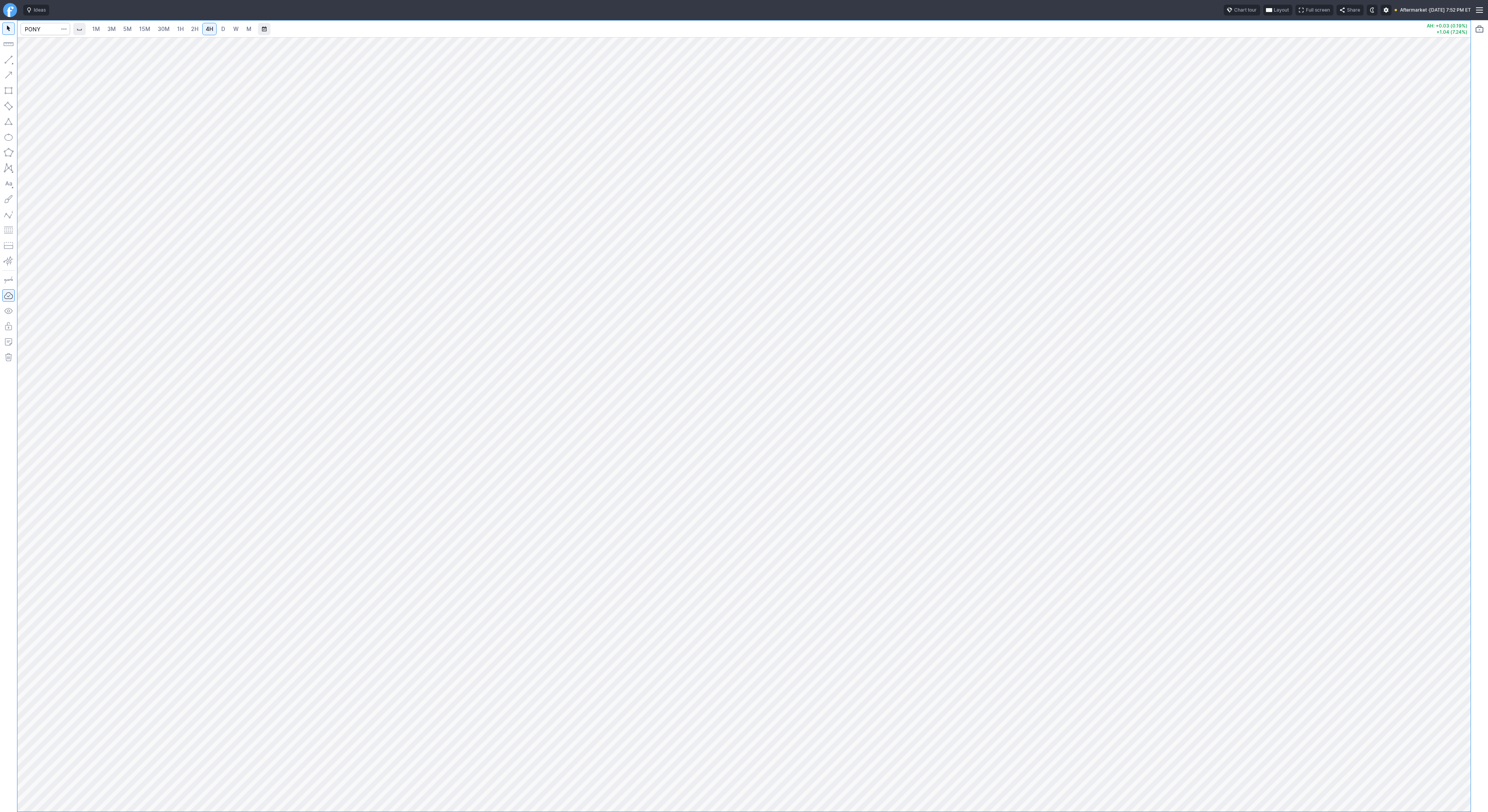
click at [1487, 442] on div "1M 3M 5M 15M 30M 1H 2H 4H D W M AH: +0.03 (0.19%) +1.04 (7.24%)" at bounding box center [744, 416] width 1488 height 792
click at [36, 29] on input "Search" at bounding box center [45, 29] width 50 height 13
type input "coin"
click at [45, 28] on input "Search" at bounding box center [45, 29] width 50 height 13
type input "pony"
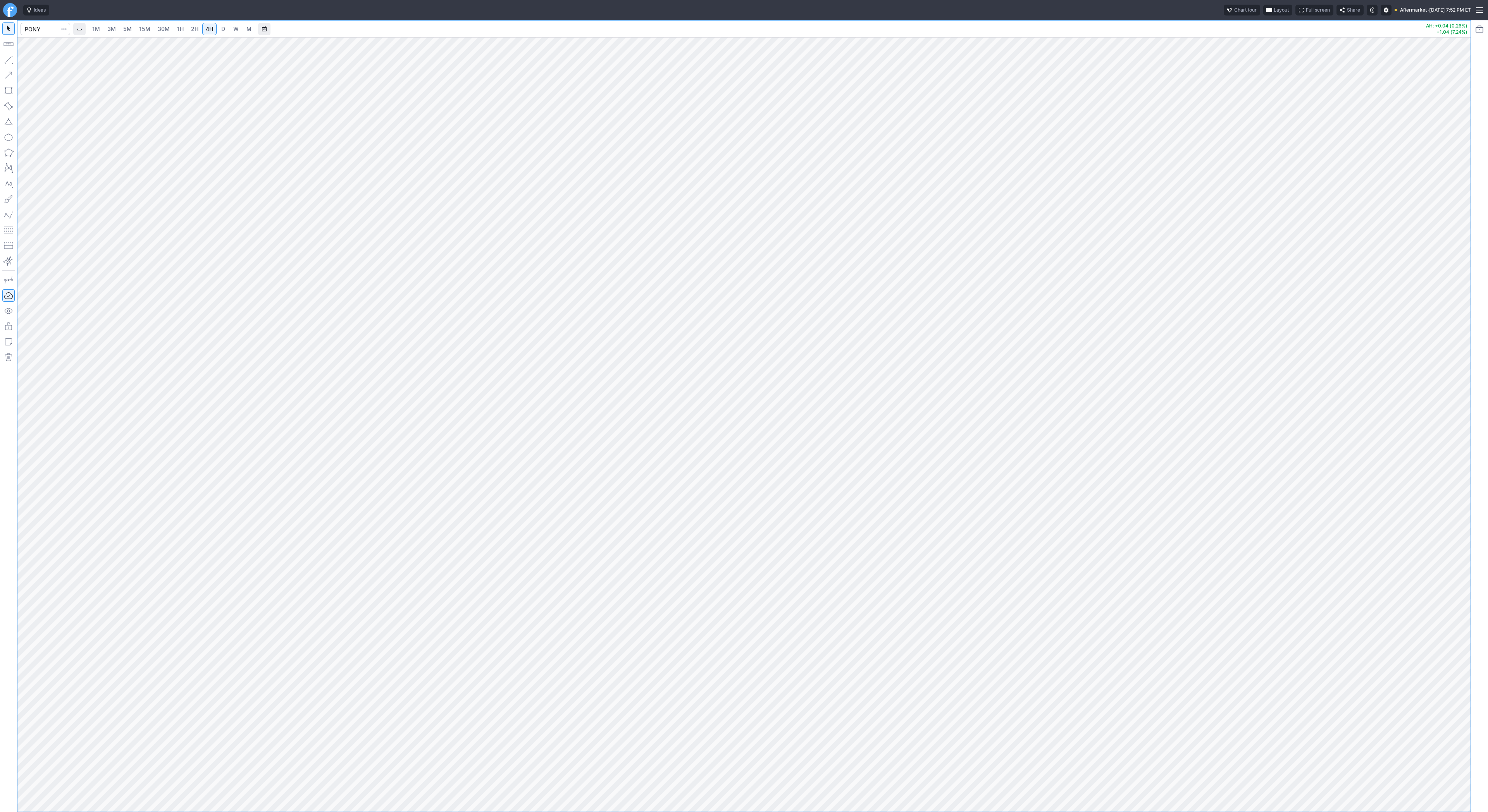
drag, startPoint x: 1463, startPoint y: 217, endPoint x: 1463, endPoint y: 379, distance: 162.0
click at [1463, 379] on div at bounding box center [1462, 422] width 16 height 755
click at [1440, 475] on div at bounding box center [743, 424] width 1453 height 775
click at [42, 27] on input "Search" at bounding box center [45, 29] width 50 height 13
type input "bili"
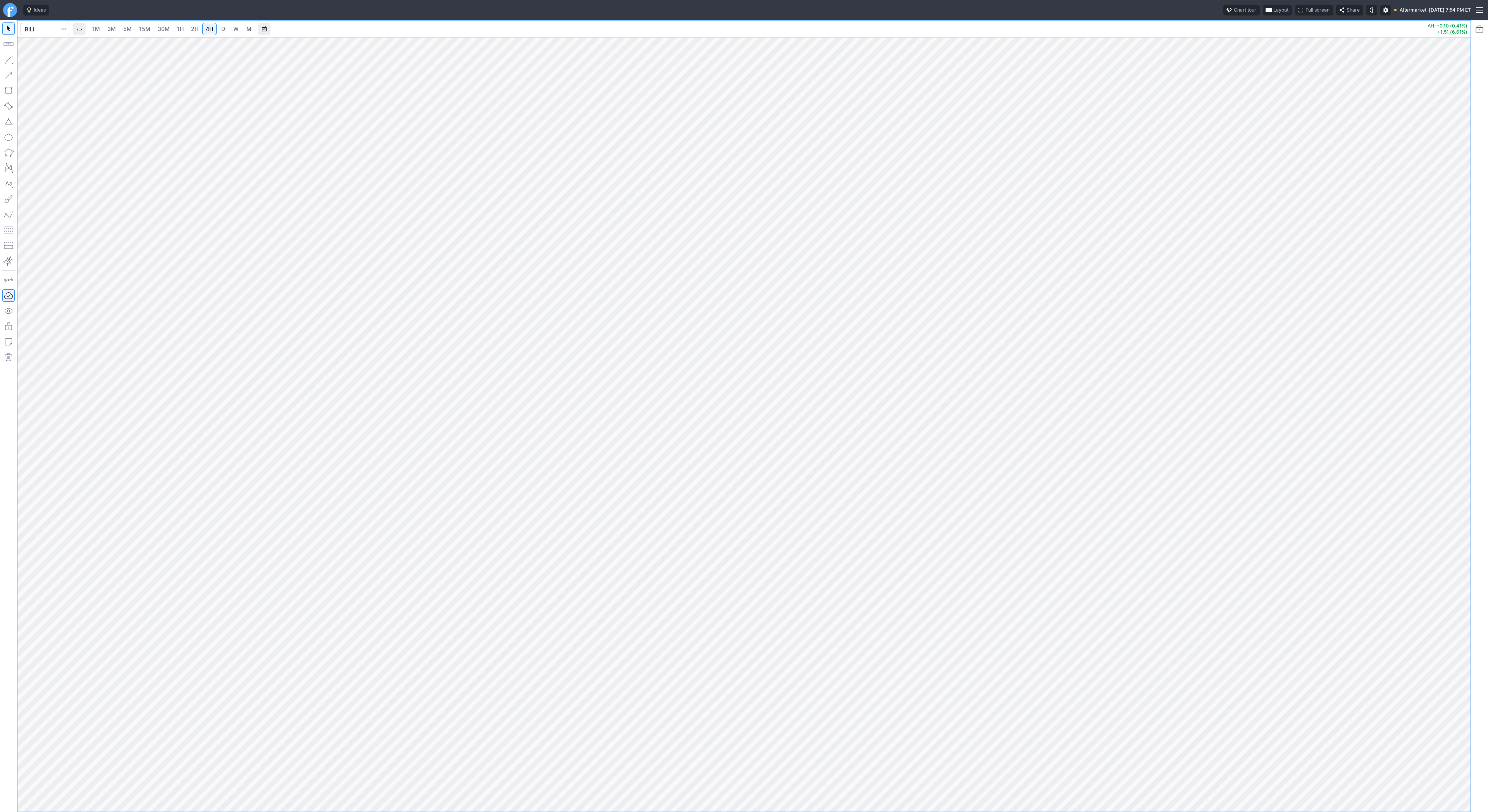
click at [230, 29] on link "W" at bounding box center [236, 29] width 13 height 13
click at [40, 28] on input "Search" at bounding box center [45, 29] width 50 height 13
type input "baba"
click at [42, 30] on input "Search" at bounding box center [45, 29] width 50 height 13
type input "iwm"
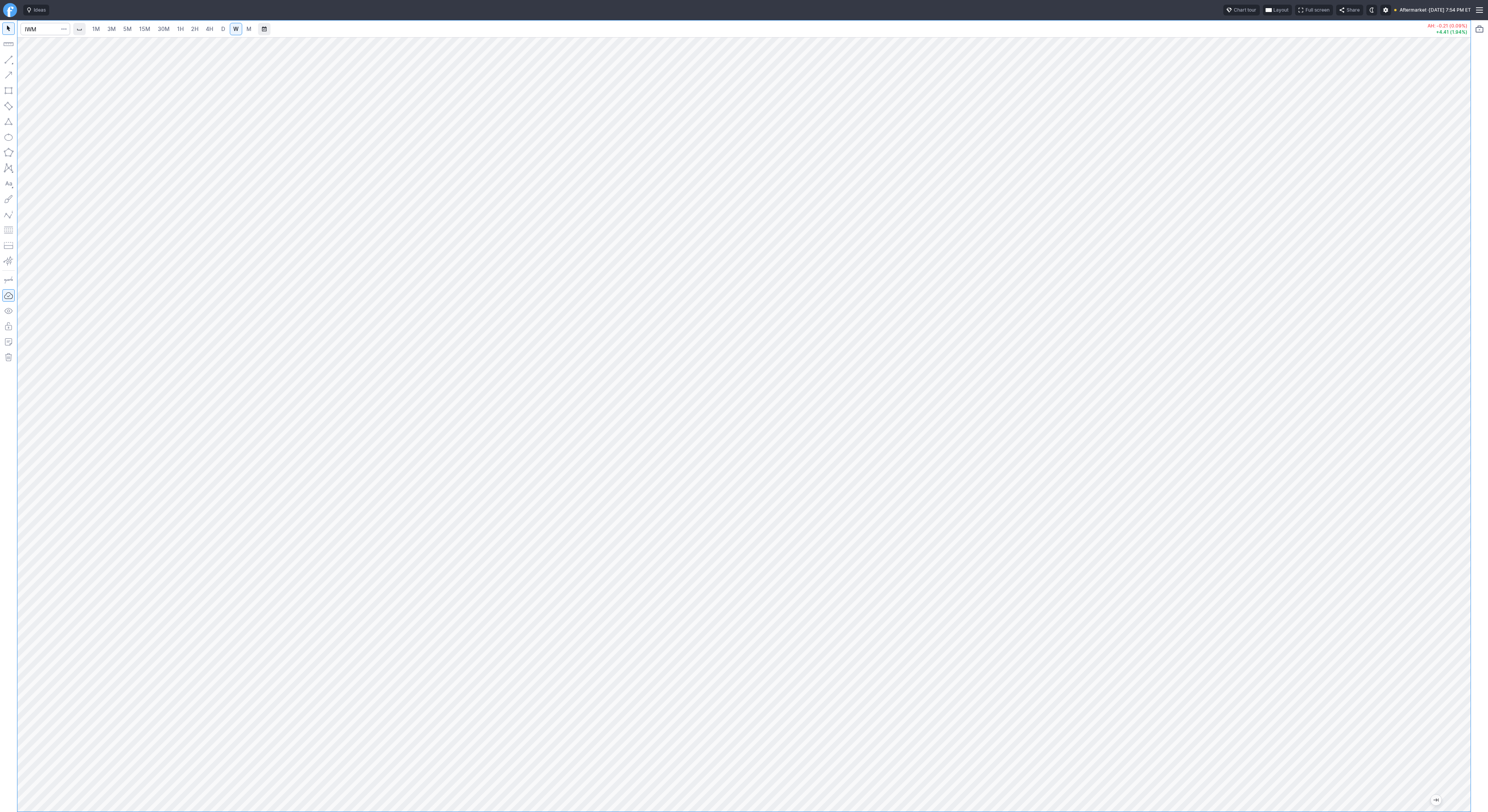
click at [0, 82] on html "Ideas Chart tour Layout Full screen Share Aftermarket · Wed AUG 13 2025 7:54 PM…" at bounding box center [744, 406] width 1488 height 812
click at [1451, 359] on div at bounding box center [743, 424] width 1453 height 775
click at [224, 28] on span "D" at bounding box center [223, 28] width 4 height 7
drag, startPoint x: 1460, startPoint y: 354, endPoint x: 1460, endPoint y: 360, distance: 6.0
click at [1460, 360] on div at bounding box center [1462, 422] width 16 height 755
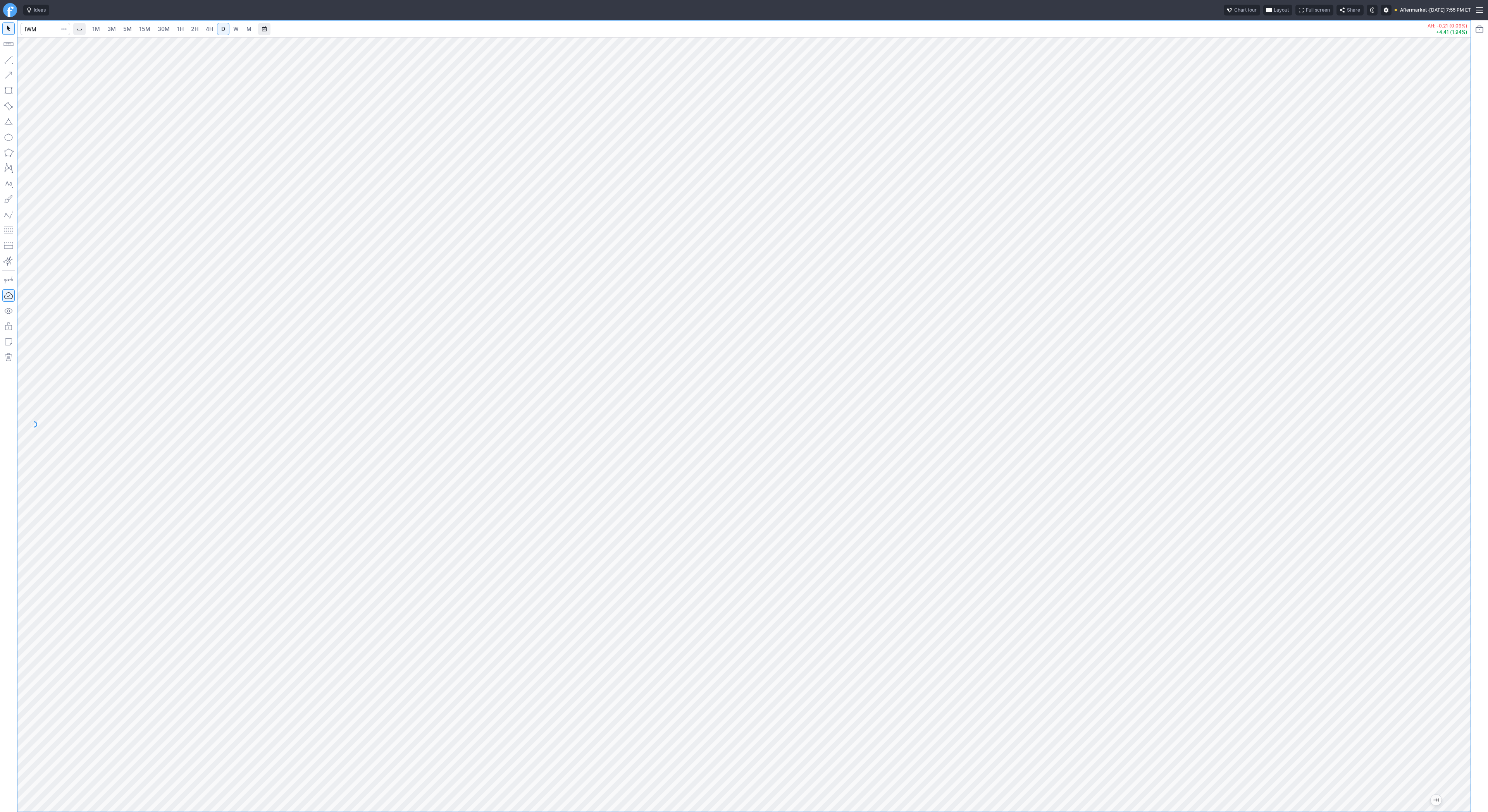
click at [9, 42] on button "button" at bounding box center [8, 44] width 13 height 13
click at [237, 29] on span "W" at bounding box center [236, 28] width 5 height 7
click at [1449, 349] on div at bounding box center [743, 424] width 1453 height 775
click at [247, 28] on span "M" at bounding box center [249, 28] width 5 height 7
drag, startPoint x: 1463, startPoint y: 305, endPoint x: 1462, endPoint y: 429, distance: 124.0
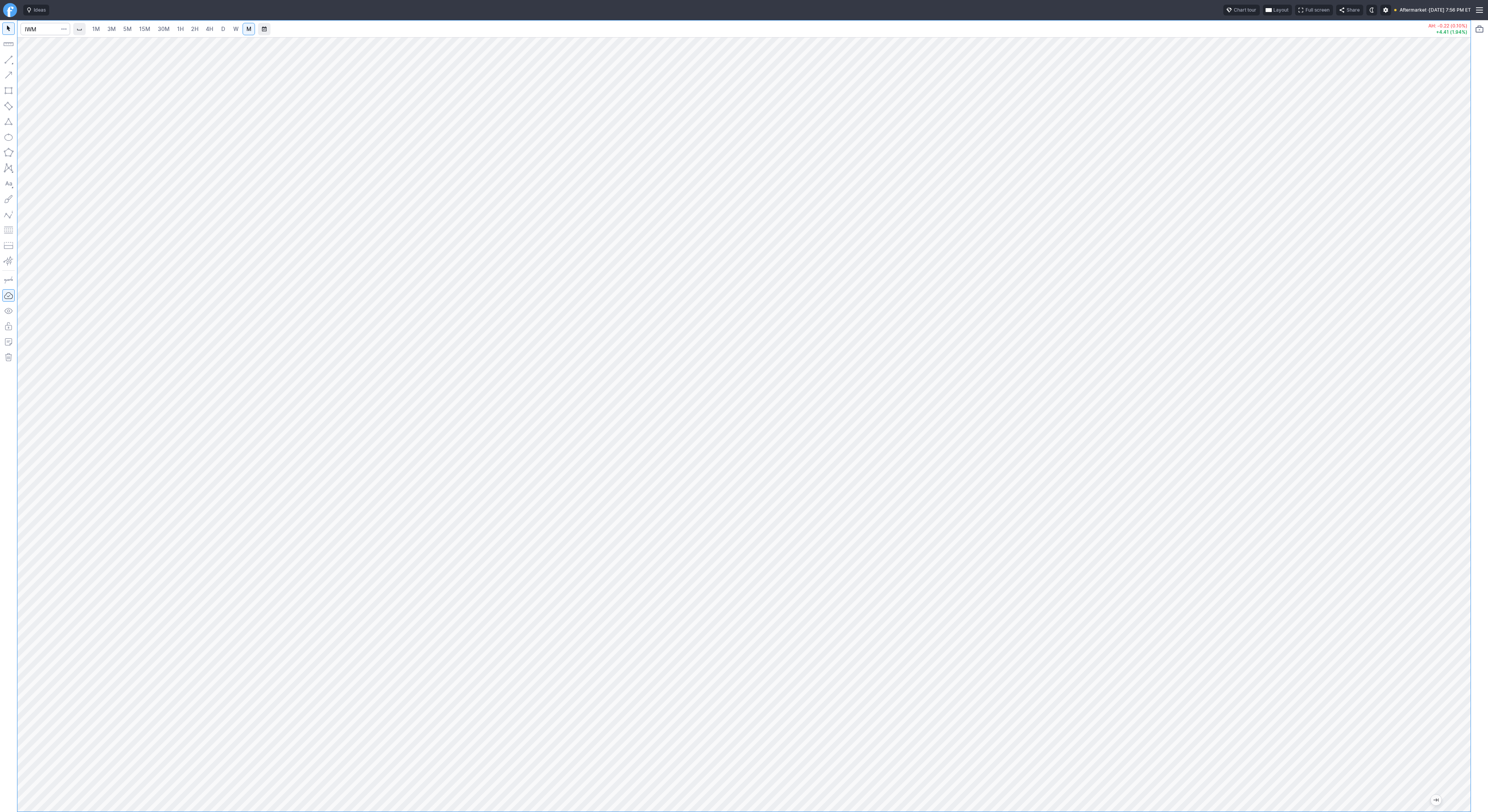
click at [1472, 449] on div "1M 3M 5M 15M 30M 1H 2H 4H D W M AH: -0.22 (0.10%) +4.41 (1.94%)" at bounding box center [744, 416] width 1488 height 792
click at [4, 62] on button "button" at bounding box center [8, 59] width 13 height 13
click at [236, 28] on span "W" at bounding box center [236, 28] width 5 height 7
click at [1446, 334] on div at bounding box center [743, 424] width 1453 height 775
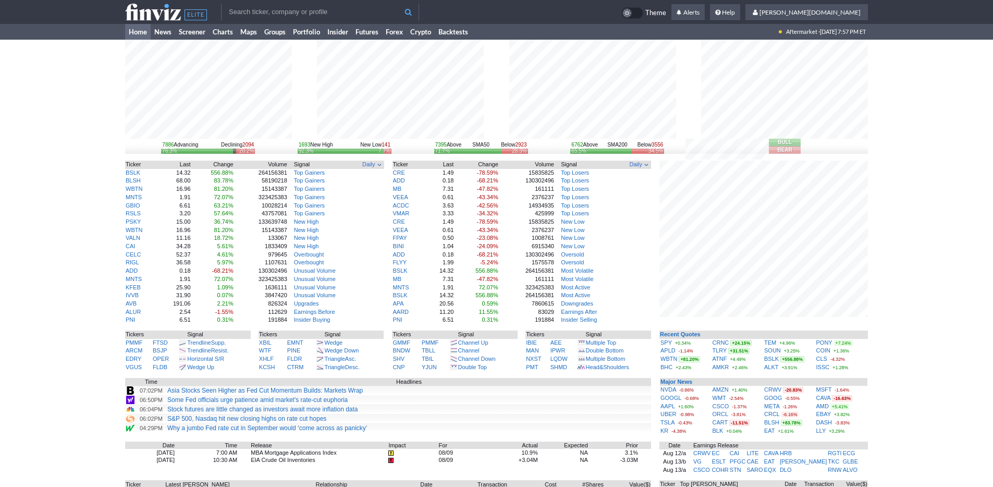
click at [266, 13] on input "text" at bounding box center [320, 12] width 198 height 17
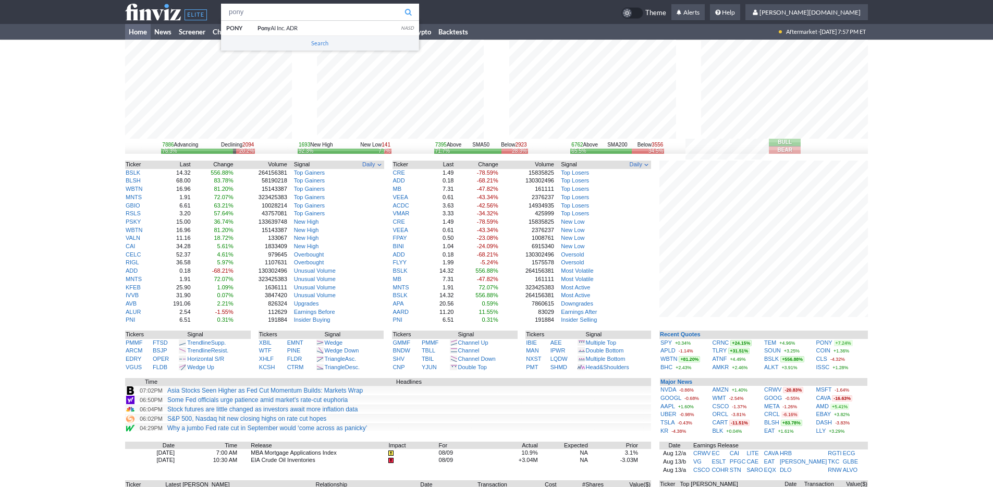
type input "pony"
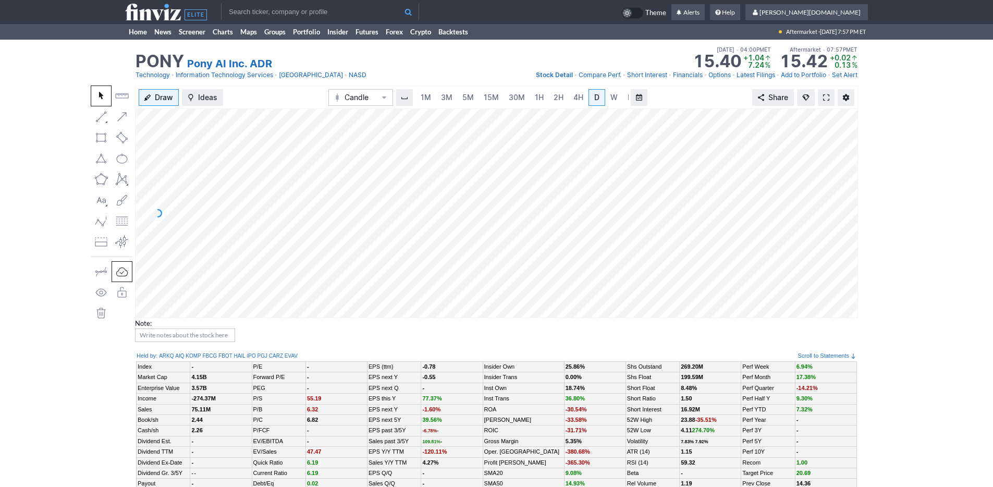
scroll to position [0, 10]
click at [828, 93] on span at bounding box center [826, 97] width 6 height 8
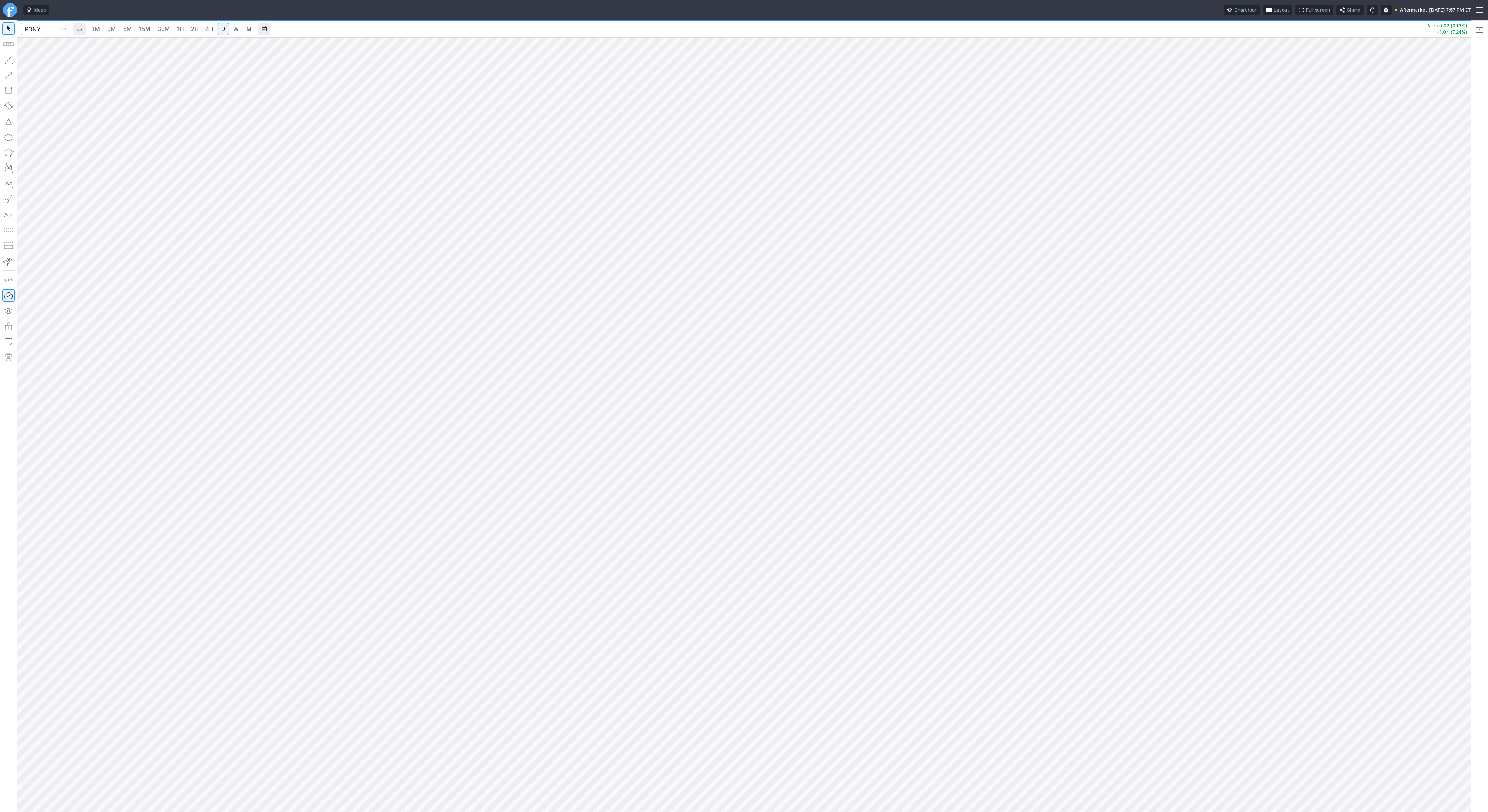
click at [188, 29] on link "2H" at bounding box center [194, 29] width 14 height 13
click at [1429, 427] on div at bounding box center [743, 424] width 1453 height 775
click at [209, 30] on span "4H" at bounding box center [210, 28] width 7 height 7
click at [221, 29] on span "D" at bounding box center [223, 28] width 4 height 7
drag, startPoint x: 1463, startPoint y: 201, endPoint x: 1463, endPoint y: 538, distance: 337.0
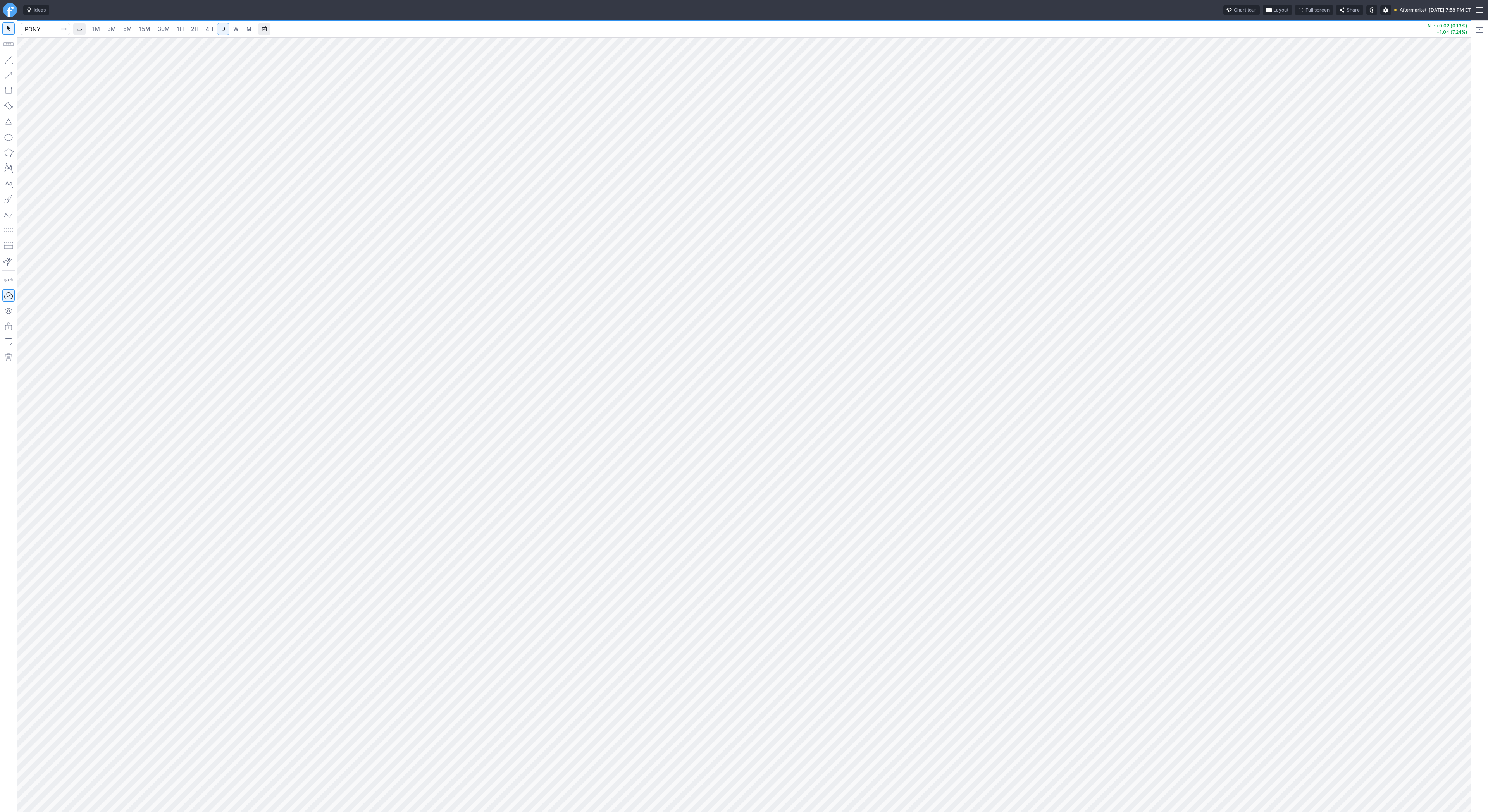
click at [1463, 538] on div at bounding box center [1462, 422] width 16 height 755
click at [50, 29] on input "Search" at bounding box center [45, 29] width 50 height 13
type input "crnc"
click at [236, 28] on span "W" at bounding box center [236, 28] width 5 height 7
drag, startPoint x: 13, startPoint y: 58, endPoint x: 19, endPoint y: 92, distance: 34.5
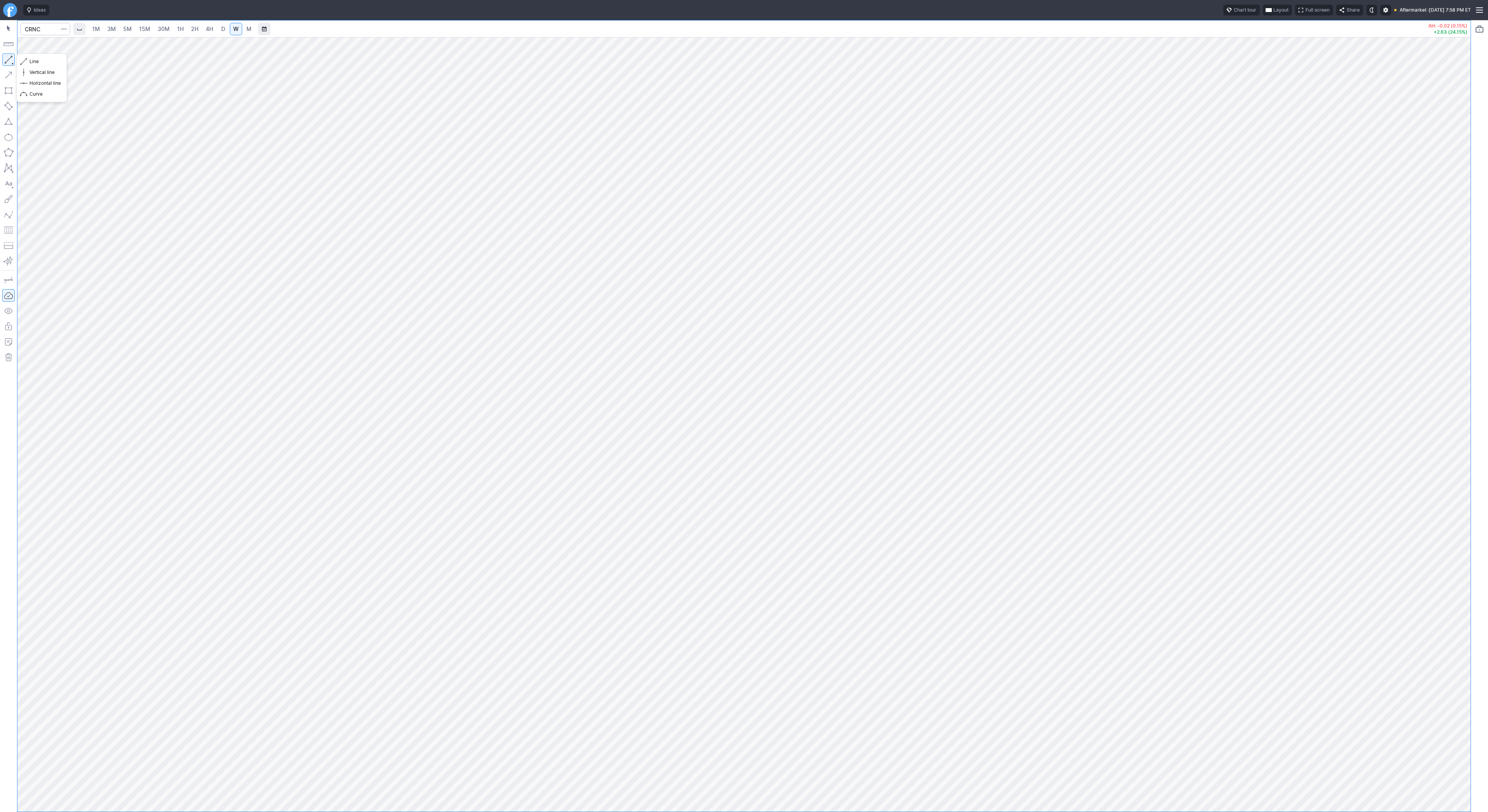
click at [13, 59] on button "button" at bounding box center [8, 59] width 13 height 13
click at [3, 60] on button "button" at bounding box center [8, 59] width 13 height 13
drag, startPoint x: 6, startPoint y: 59, endPoint x: 5, endPoint y: 87, distance: 28.0
click at [5, 60] on button "button" at bounding box center [8, 59] width 13 height 13
click at [37, 60] on span "Line" at bounding box center [45, 62] width 31 height 7
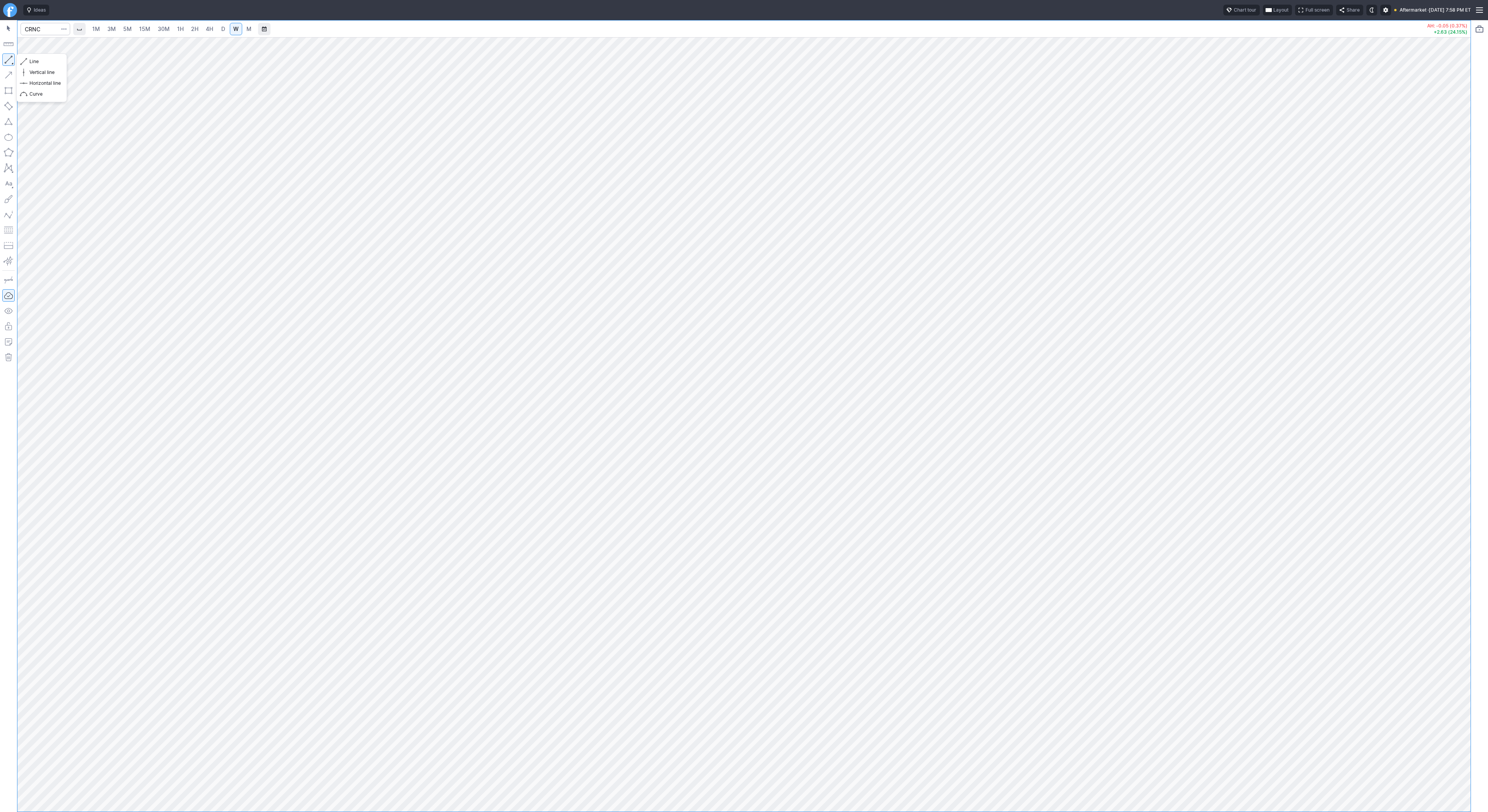
click at [7, 56] on button "button" at bounding box center [8, 59] width 13 height 13
click at [8, 56] on button "button" at bounding box center [8, 59] width 13 height 13
drag, startPoint x: 7, startPoint y: 61, endPoint x: 19, endPoint y: 94, distance: 35.1
click at [7, 62] on button "button" at bounding box center [8, 59] width 13 height 13
click at [7, 57] on button "button" at bounding box center [8, 59] width 13 height 13
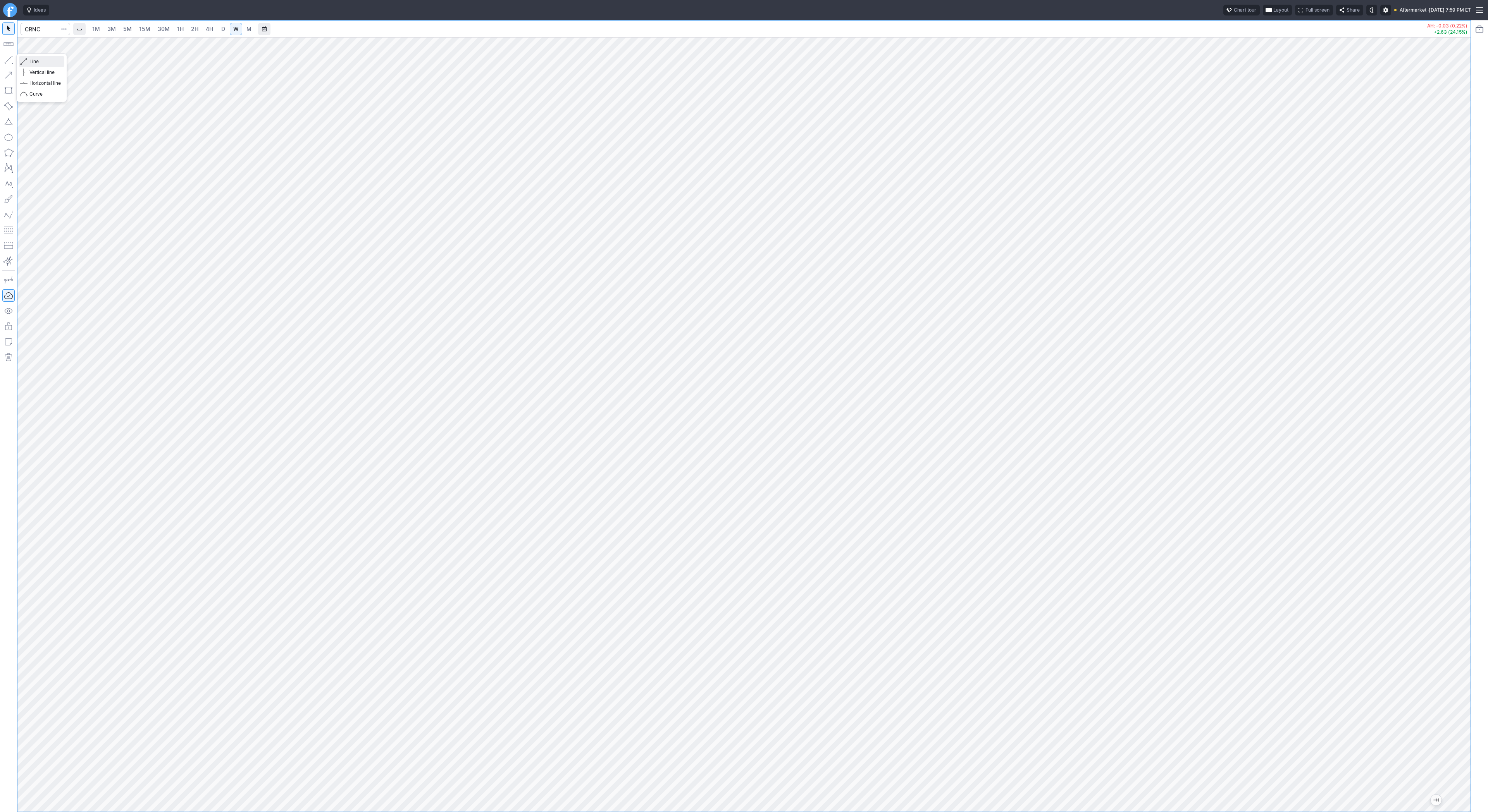
click at [47, 64] on span "Line" at bounding box center [45, 62] width 31 height 7
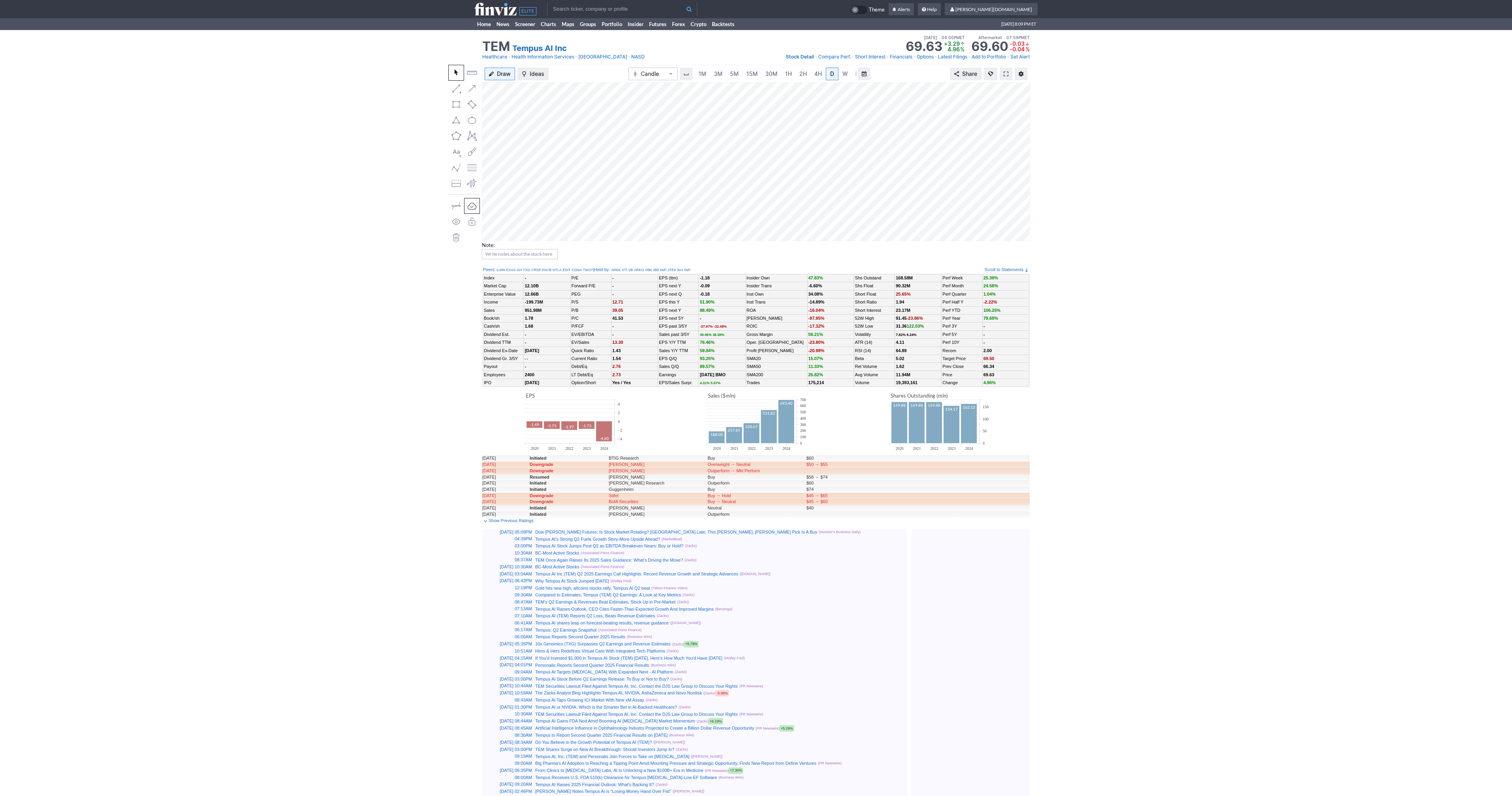
scroll to position [0, 8]
click at [1006, 71] on span at bounding box center [1006, 74] width 5 height 6
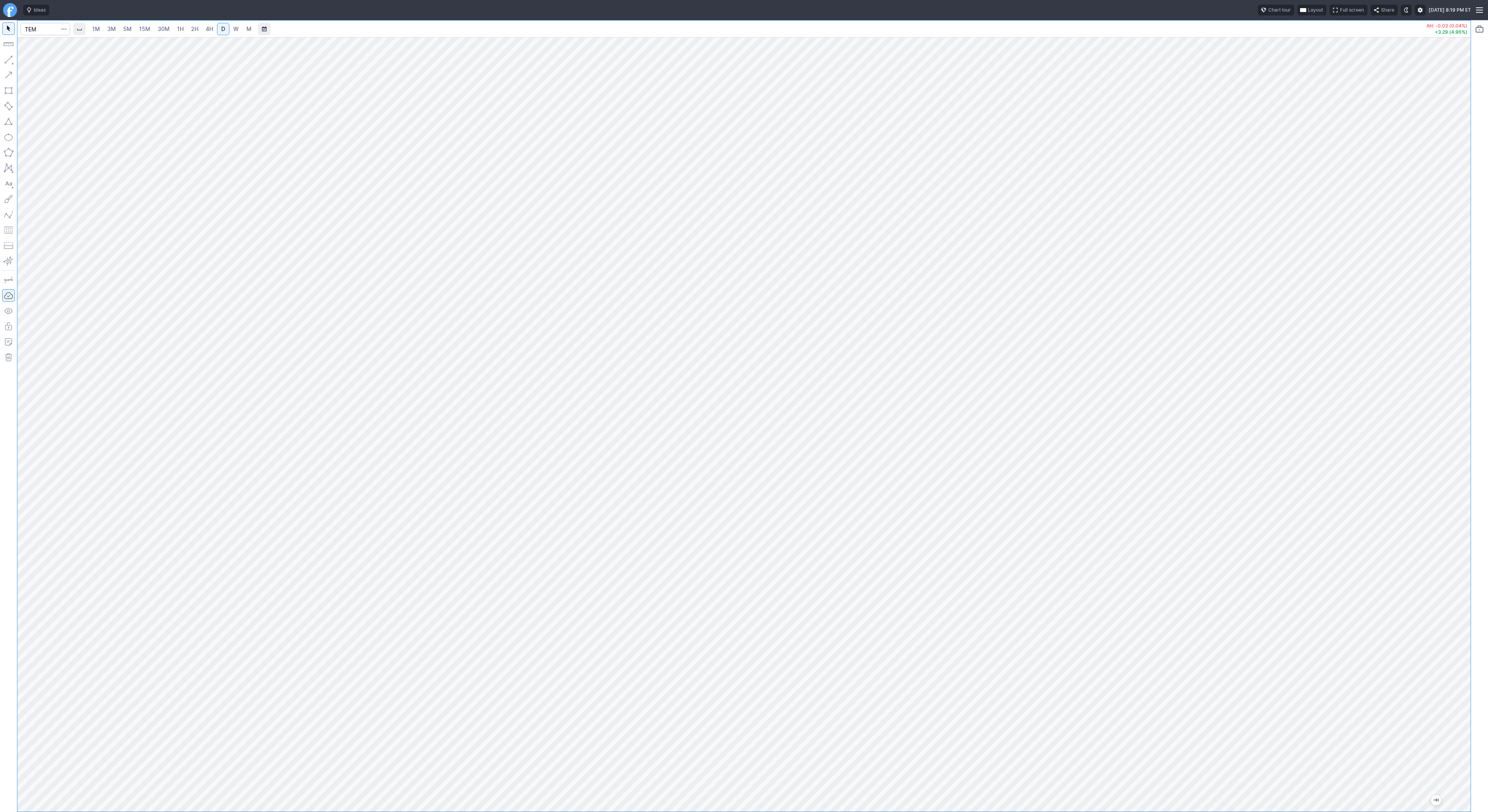
click at [1432, 552] on div at bounding box center [743, 424] width 1453 height 775
click at [38, 31] on input "Search" at bounding box center [45, 29] width 50 height 13
type input "coin"
click at [191, 28] on span "2H" at bounding box center [195, 28] width 7 height 7
click at [43, 62] on span "Line" at bounding box center [45, 62] width 31 height 7
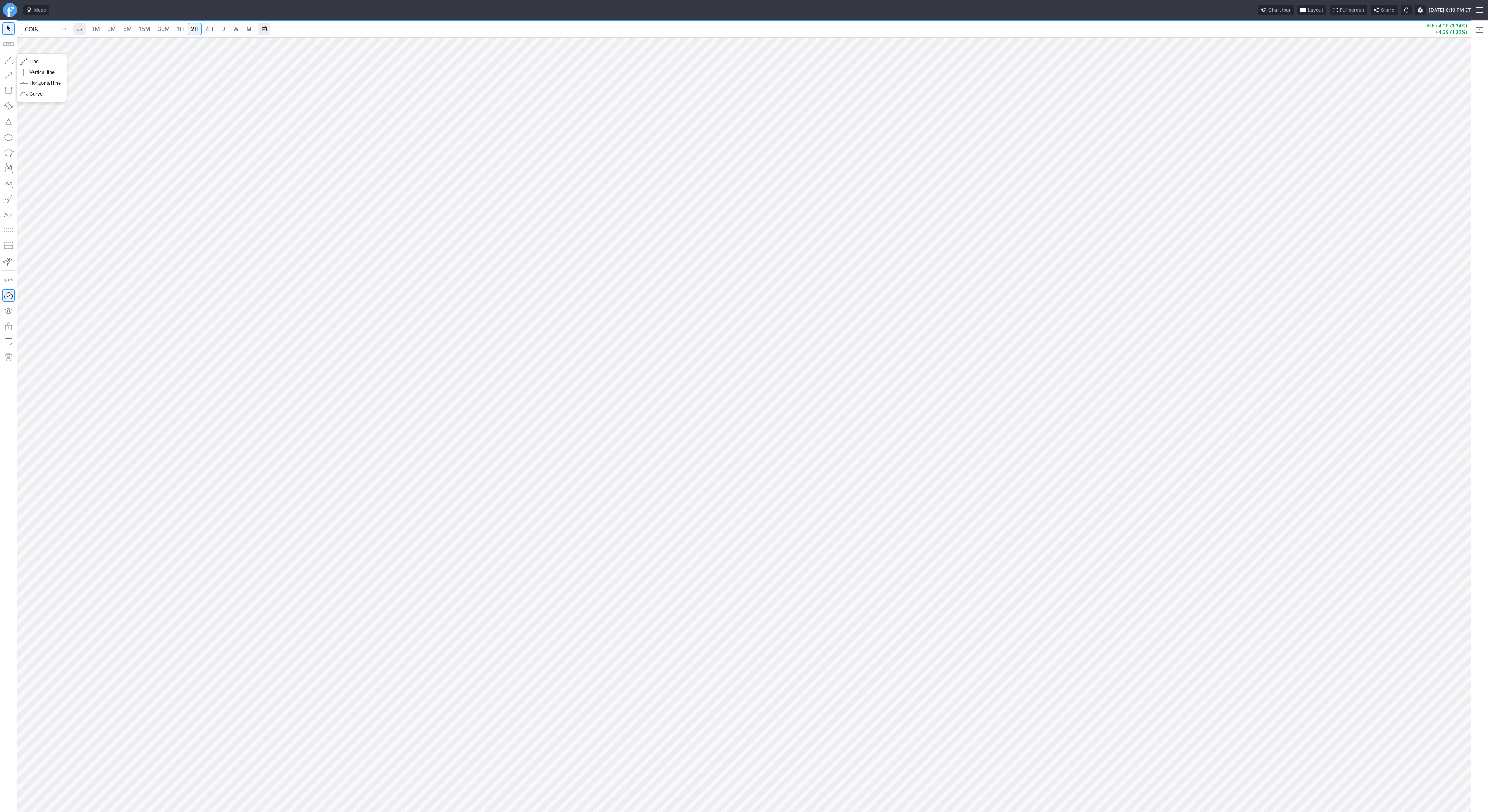
click at [13, 59] on button "button" at bounding box center [8, 59] width 13 height 13
drag, startPoint x: 10, startPoint y: 61, endPoint x: 23, endPoint y: 79, distance: 22.2
click at [10, 62] on button "button" at bounding box center [8, 59] width 13 height 13
click at [8, 60] on button "button" at bounding box center [8, 59] width 13 height 13
click at [148, 29] on span "15M" at bounding box center [144, 28] width 11 height 7
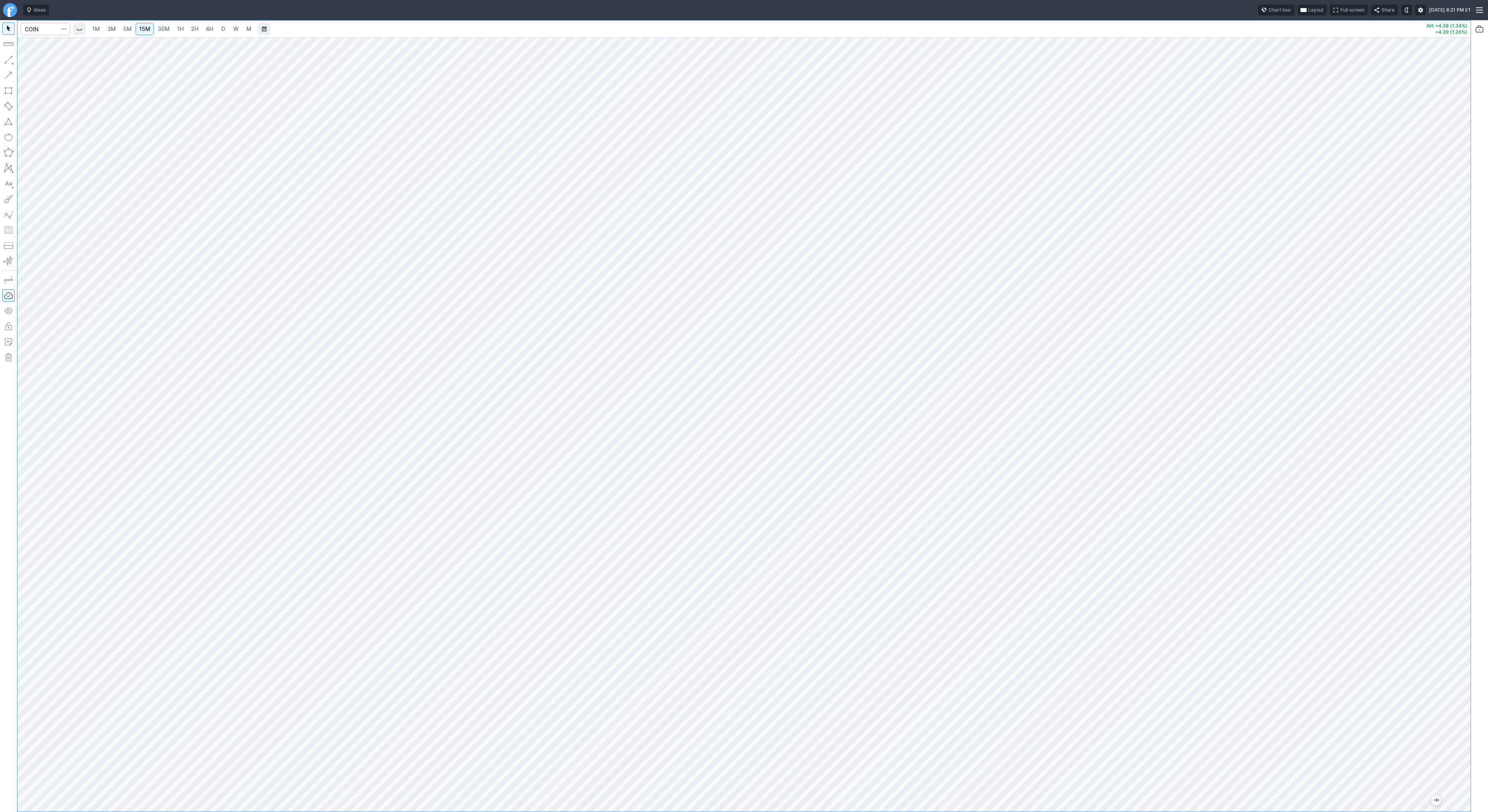
click at [193, 29] on span "2H" at bounding box center [195, 28] width 7 height 7
click at [33, 30] on input "Search" at bounding box center [45, 29] width 50 height 13
type input "btcus"
click at [42, 42] on span "BTCUS" at bounding box center [40, 45] width 16 height 6
click at [224, 28] on span "D" at bounding box center [223, 28] width 4 height 7
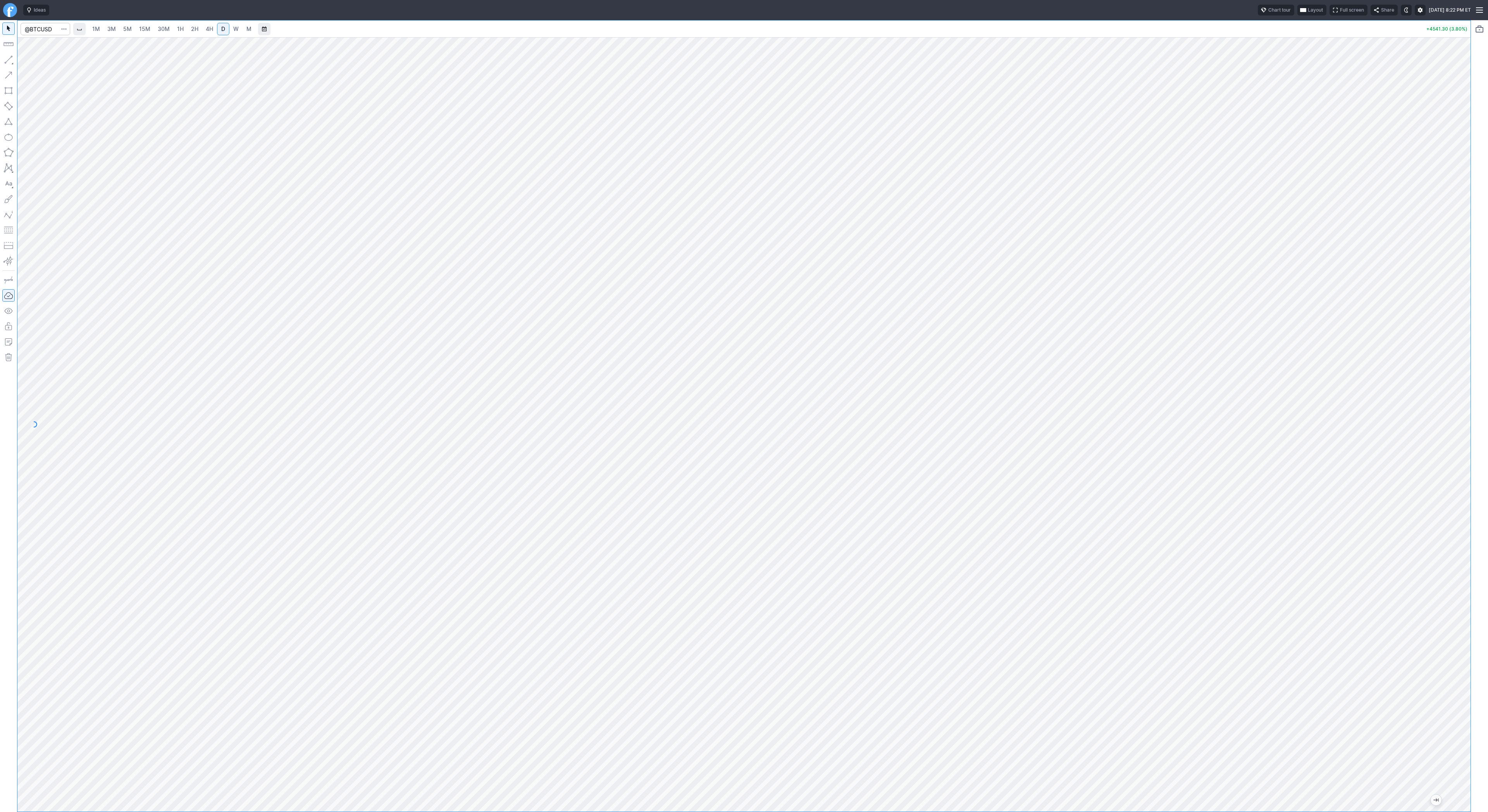
drag, startPoint x: 1466, startPoint y: 223, endPoint x: 1456, endPoint y: 342, distance: 119.4
click at [1463, 358] on div at bounding box center [1462, 422] width 16 height 755
click at [233, 27] on span "W" at bounding box center [236, 29] width 5 height 7
drag, startPoint x: 1463, startPoint y: 211, endPoint x: 1454, endPoint y: 290, distance: 79.5
click at [1463, 310] on div at bounding box center [1462, 422] width 16 height 755
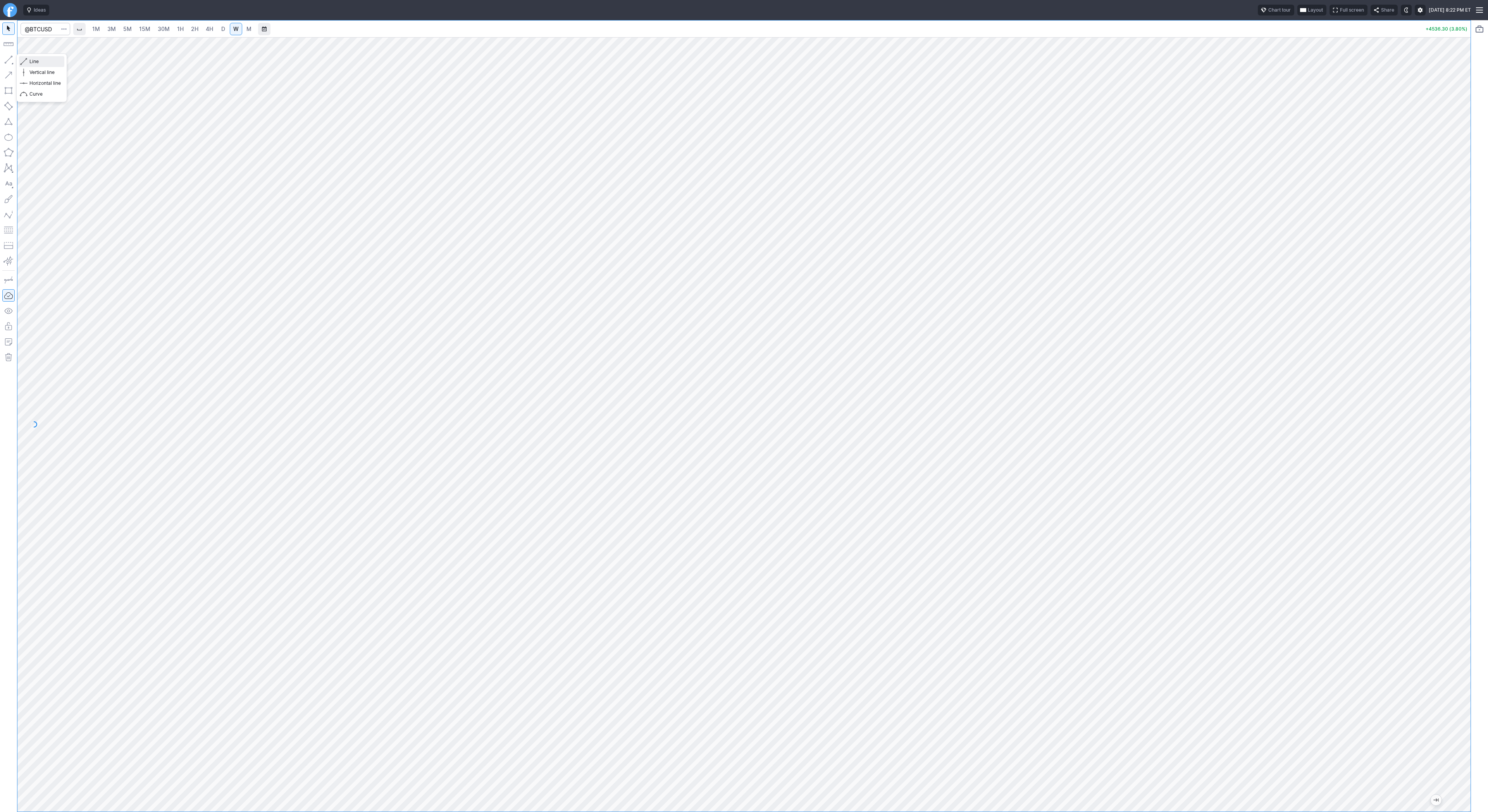
click at [41, 63] on span "Line" at bounding box center [45, 62] width 31 height 7
click at [40, 62] on span "Line" at bounding box center [45, 62] width 31 height 7
drag, startPoint x: 6, startPoint y: 55, endPoint x: 45, endPoint y: 100, distance: 59.5
click at [6, 56] on button "button" at bounding box center [8, 59] width 13 height 13
click at [12, 61] on button "button" at bounding box center [8, 59] width 13 height 13
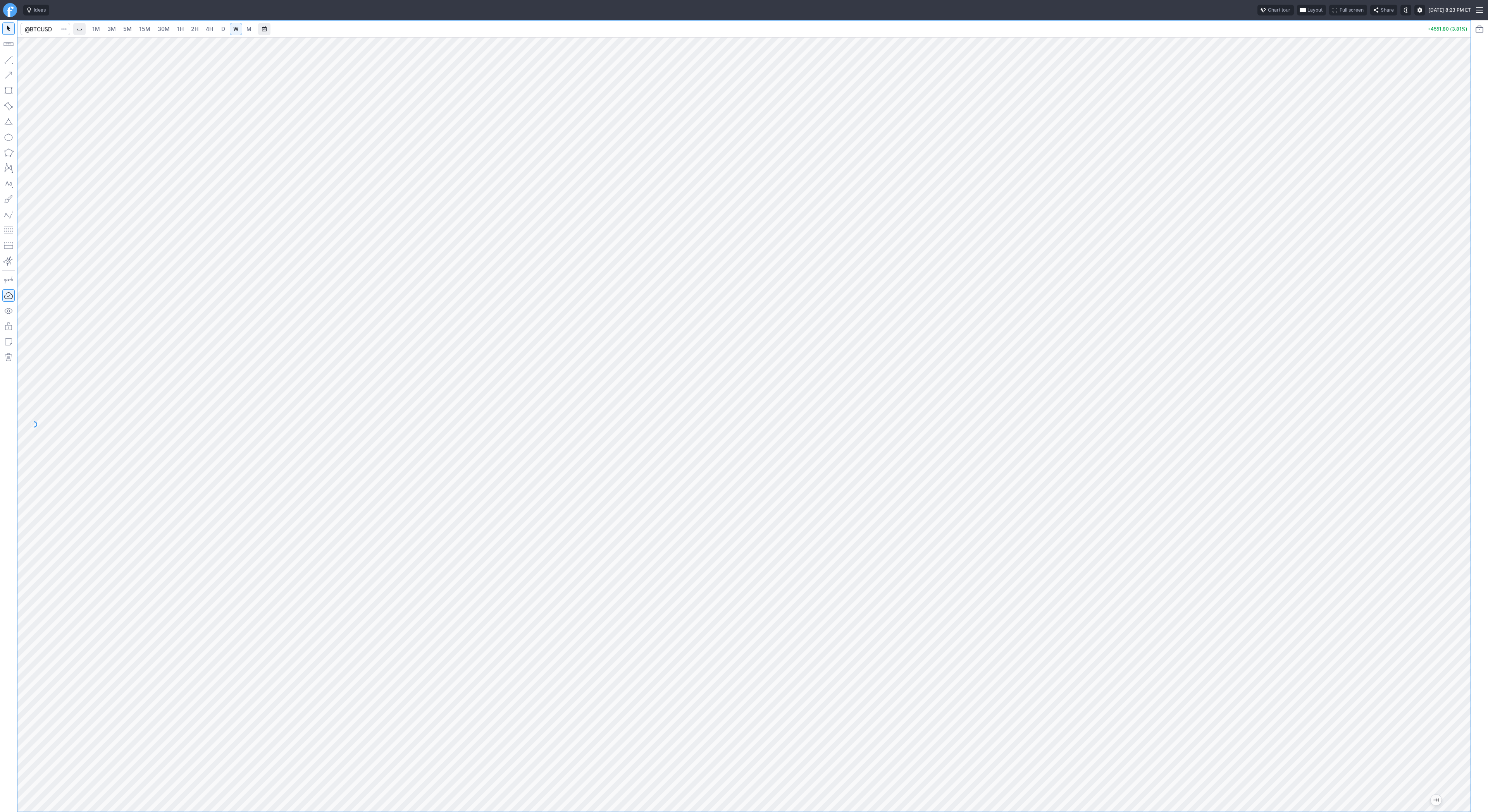
click at [219, 25] on link "D" at bounding box center [223, 29] width 13 height 13
click at [1421, 426] on div at bounding box center [743, 424] width 1453 height 775
click at [233, 27] on span "W" at bounding box center [236, 28] width 5 height 7
click at [1452, 355] on div at bounding box center [743, 424] width 1453 height 775
click at [224, 26] on span "D" at bounding box center [223, 29] width 5 height 7
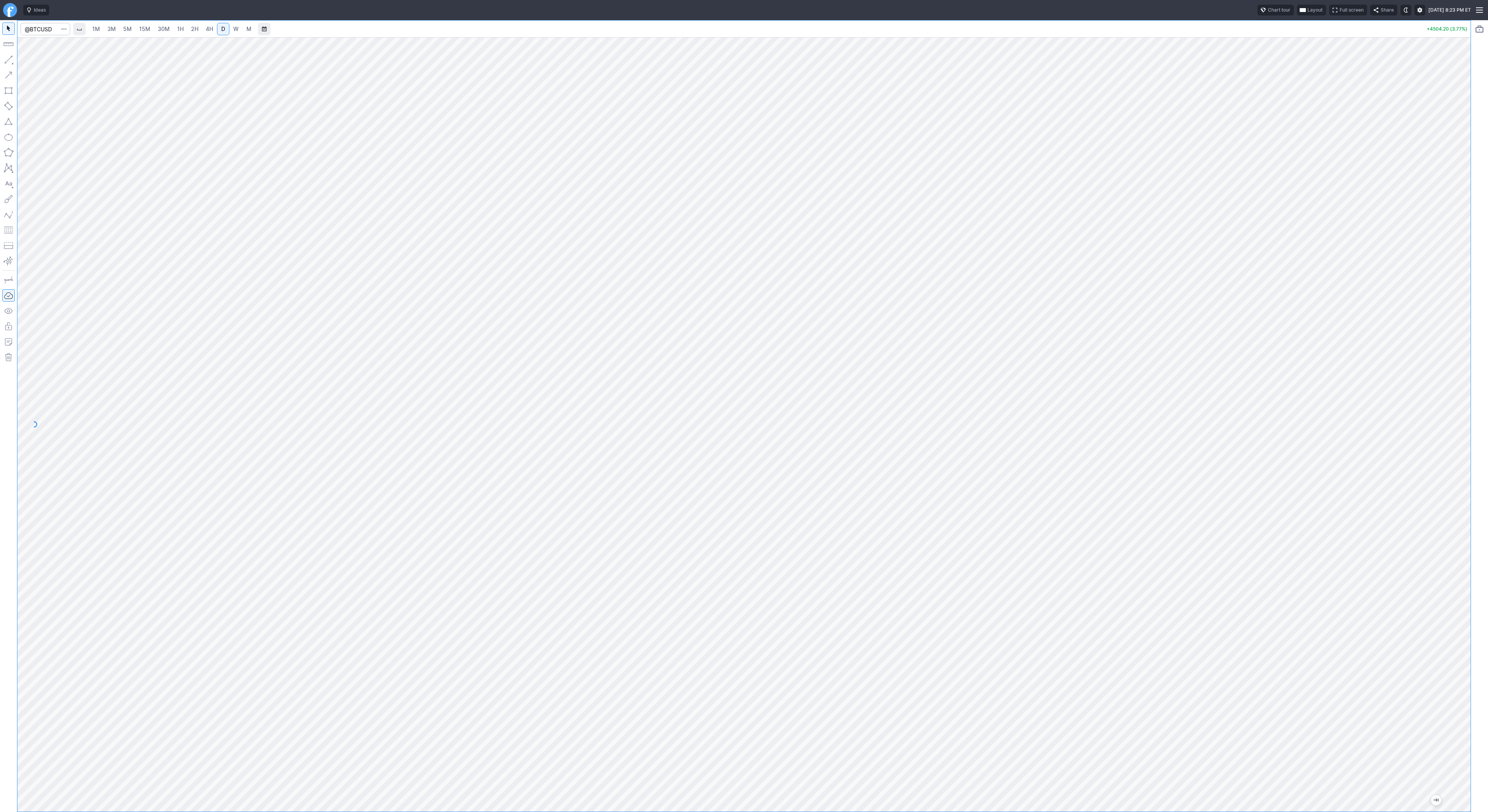
drag, startPoint x: 1469, startPoint y: 311, endPoint x: 1461, endPoint y: 333, distance: 23.4
click at [1466, 332] on div at bounding box center [1462, 422] width 16 height 755
click at [1448, 345] on div at bounding box center [743, 424] width 1453 height 775
click at [6, 59] on button "button" at bounding box center [8, 59] width 13 height 13
click at [7, 61] on button "button" at bounding box center [8, 59] width 13 height 13
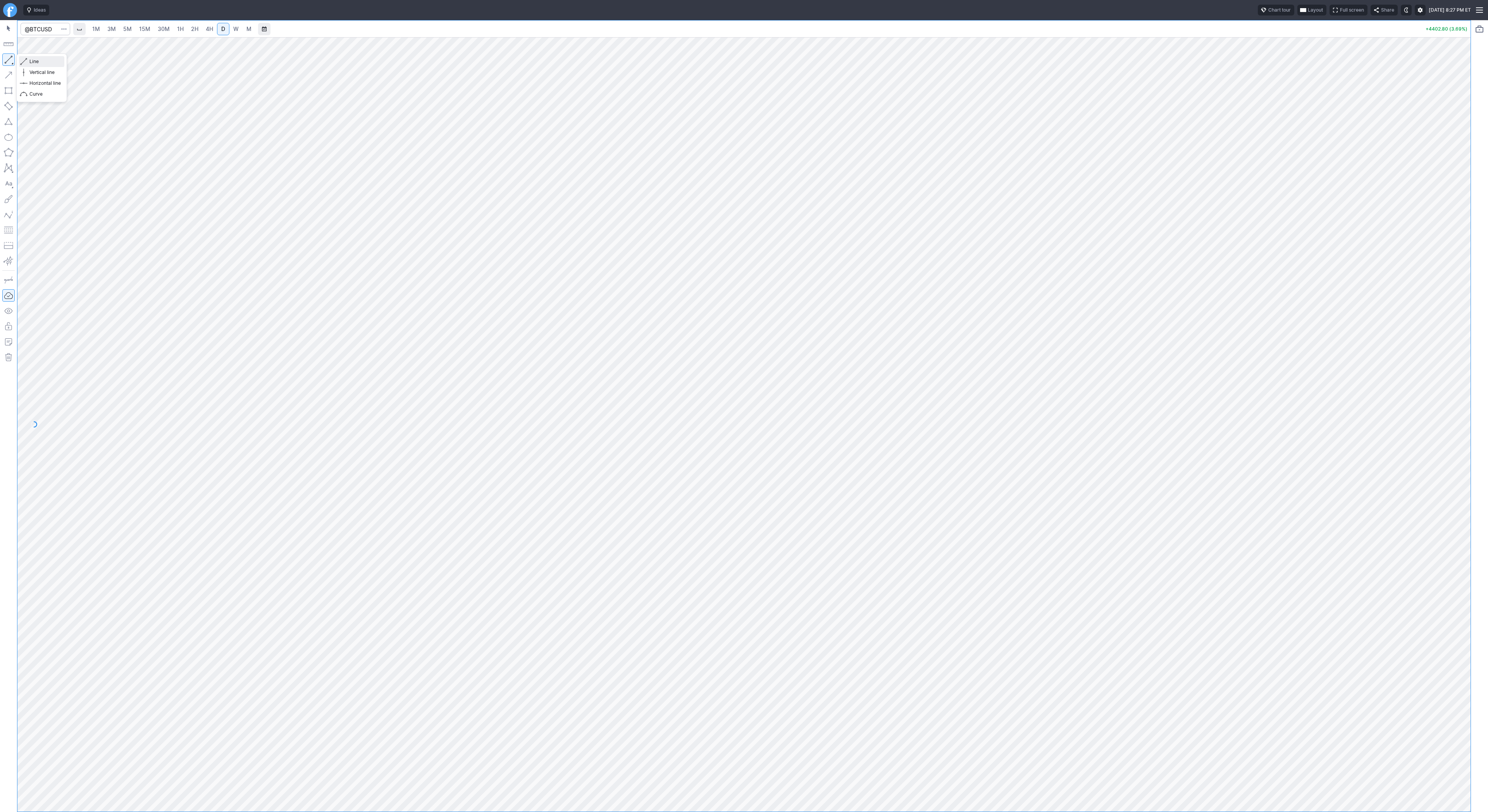
click at [21, 60] on button "Line" at bounding box center [42, 62] width 45 height 11
drag, startPoint x: 12, startPoint y: 62, endPoint x: 20, endPoint y: 78, distance: 17.9
click at [12, 62] on button "button" at bounding box center [8, 59] width 13 height 13
click at [124, 31] on span "5M" at bounding box center [127, 28] width 8 height 7
click at [177, 30] on span "1H" at bounding box center [180, 28] width 7 height 7
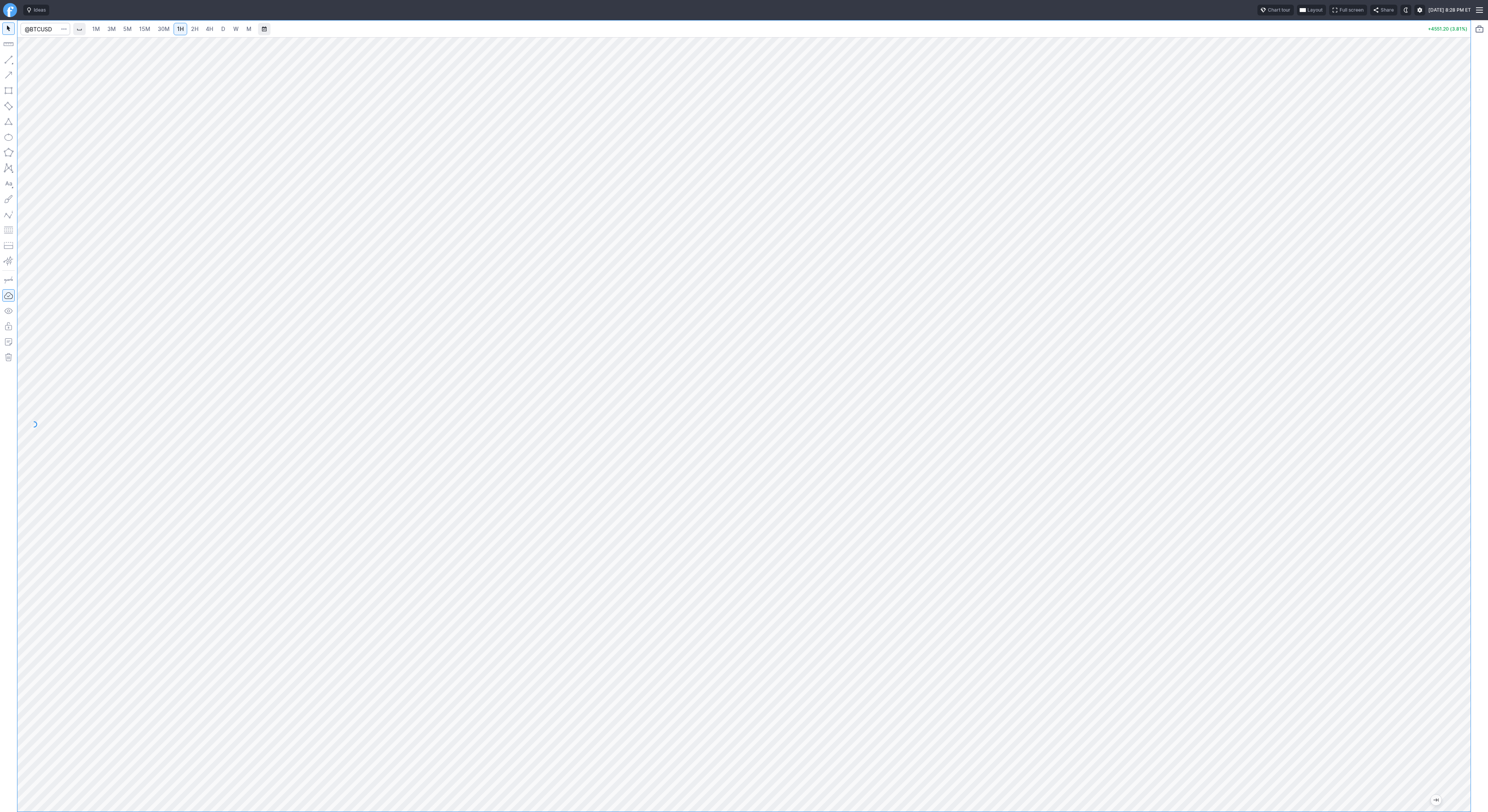
click at [198, 28] on link "2H" at bounding box center [194, 29] width 14 height 13
click at [43, 61] on span "Line" at bounding box center [45, 62] width 31 height 7
click at [45, 62] on span "Line" at bounding box center [45, 62] width 31 height 7
click at [39, 59] on span "Line" at bounding box center [45, 62] width 31 height 7
click at [10, 59] on button "button" at bounding box center [8, 59] width 13 height 13
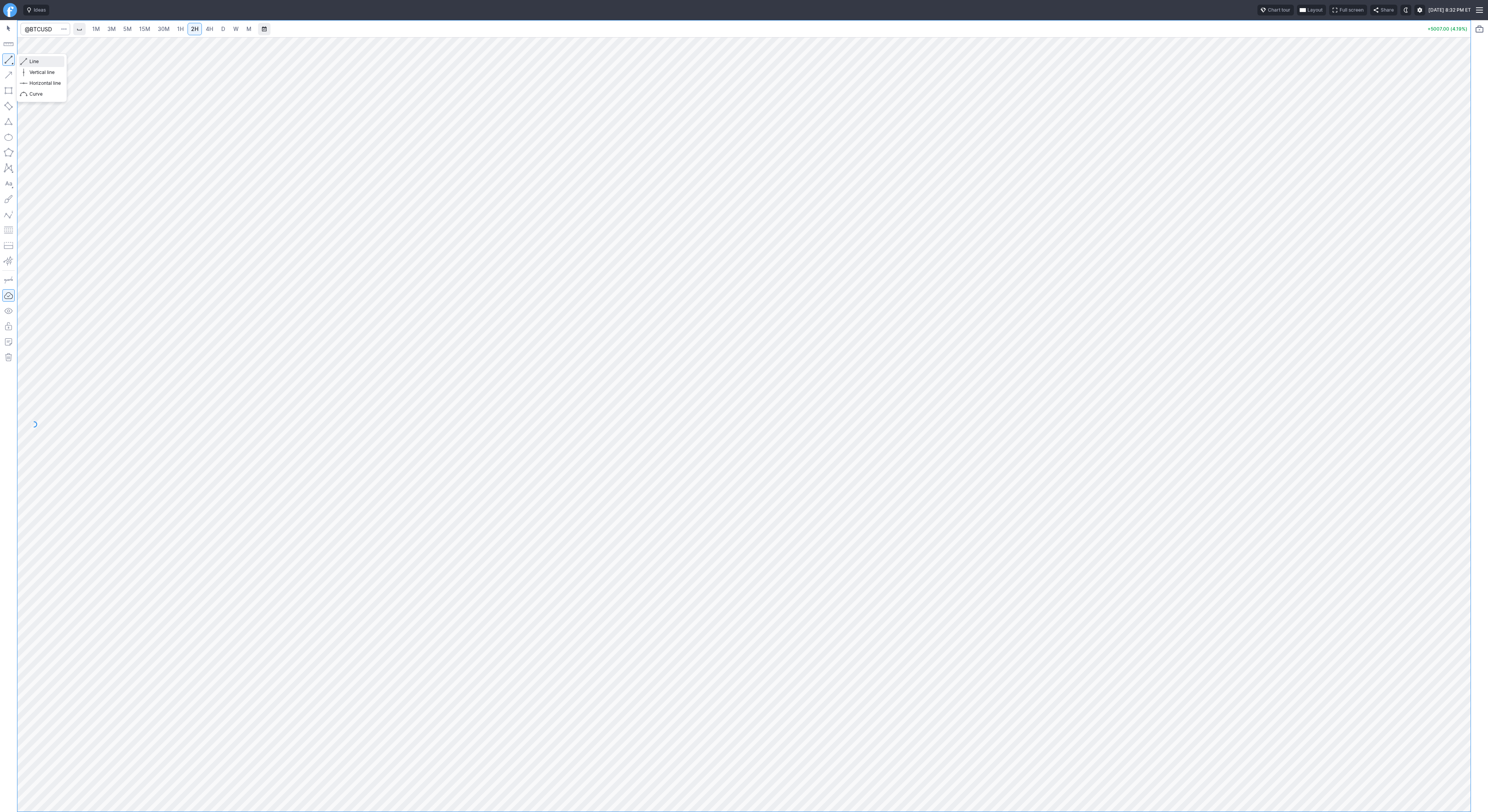
click at [27, 59] on button "Line" at bounding box center [42, 62] width 45 height 11
click at [1453, 262] on div at bounding box center [743, 424] width 1453 height 775
click at [7, 57] on button "button" at bounding box center [8, 59] width 13 height 13
click at [14, 61] on button "button" at bounding box center [8, 59] width 13 height 13
drag, startPoint x: 42, startPoint y: 62, endPoint x: 61, endPoint y: 83, distance: 28.3
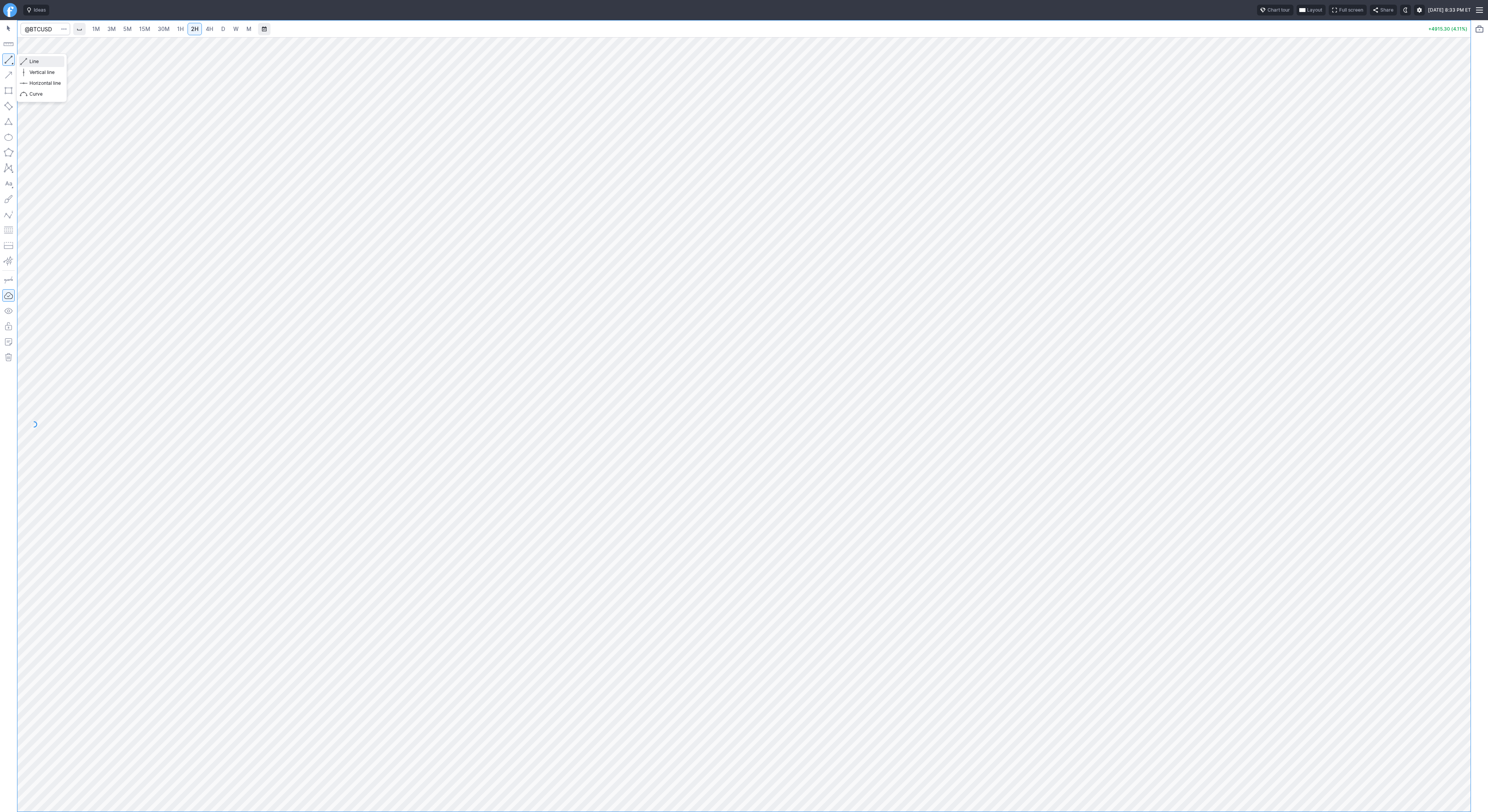
click at [48, 68] on div "Line Vertical line Horizontal line Curve" at bounding box center [42, 78] width 45 height 43
click at [8, 62] on button "button" at bounding box center [8, 59] width 13 height 13
click at [28, 61] on button "Line" at bounding box center [42, 62] width 45 height 11
click at [211, 27] on span "4H" at bounding box center [210, 28] width 7 height 7
click at [5, 59] on button "button" at bounding box center [8, 59] width 13 height 13
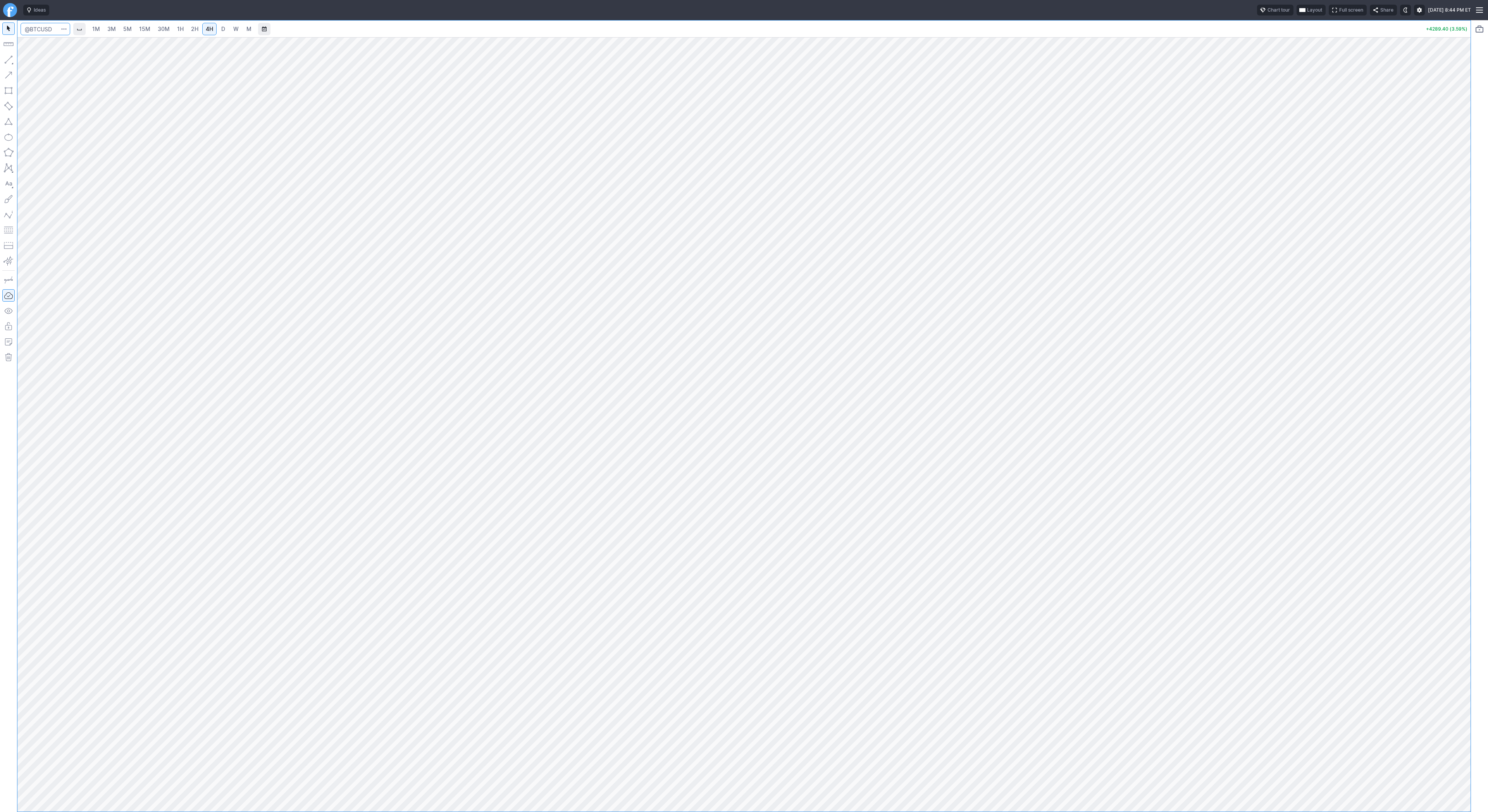
click at [53, 32] on input "Search" at bounding box center [45, 29] width 50 height 13
type input "tsla"
click at [224, 27] on span "D" at bounding box center [223, 29] width 5 height 7
click at [11, 59] on button "button" at bounding box center [8, 59] width 13 height 13
click at [8, 59] on button "button" at bounding box center [8, 59] width 13 height 13
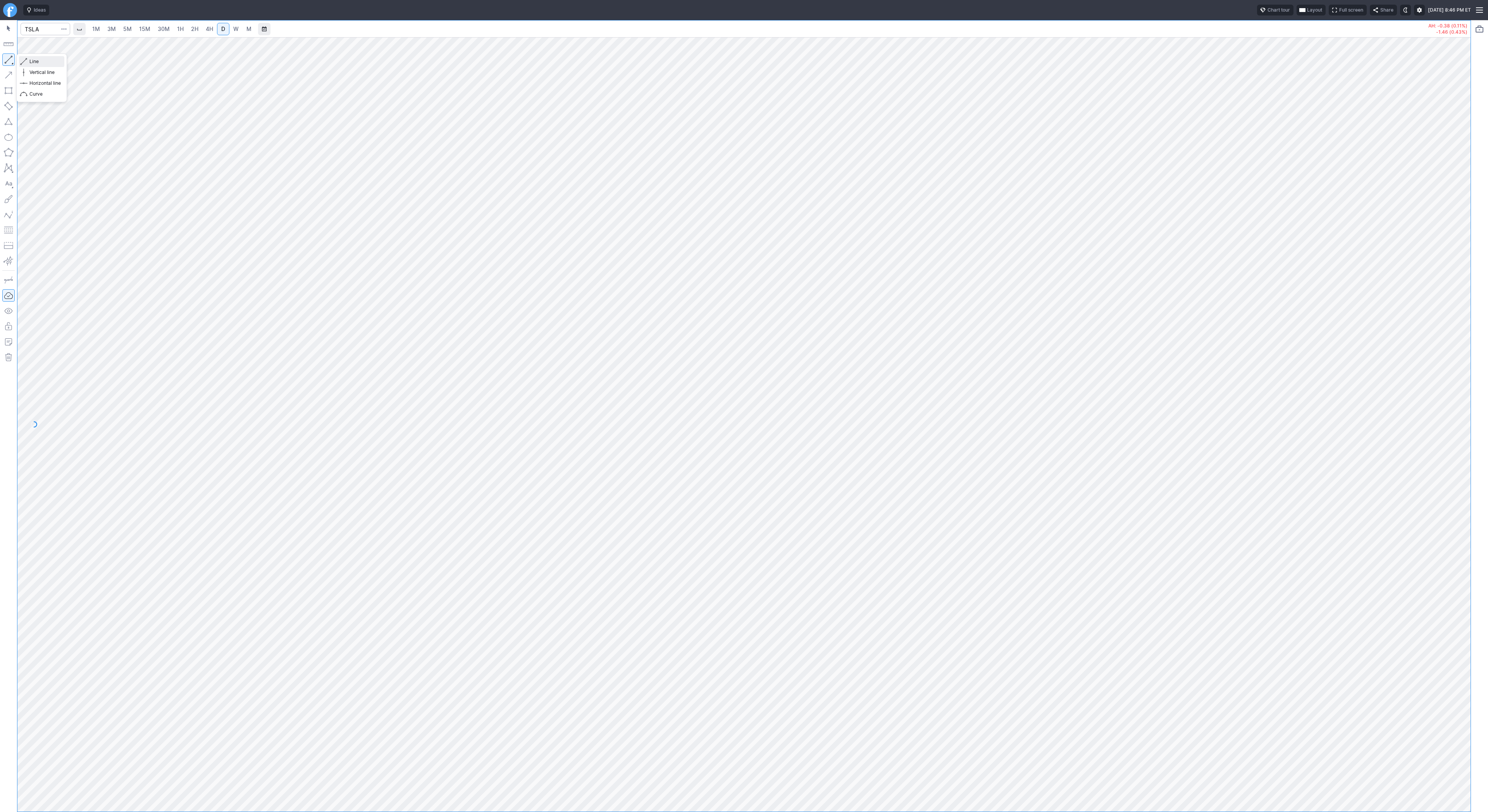
click at [44, 62] on span "Line" at bounding box center [45, 62] width 31 height 7
